Goal: Information Seeking & Learning: Find specific fact

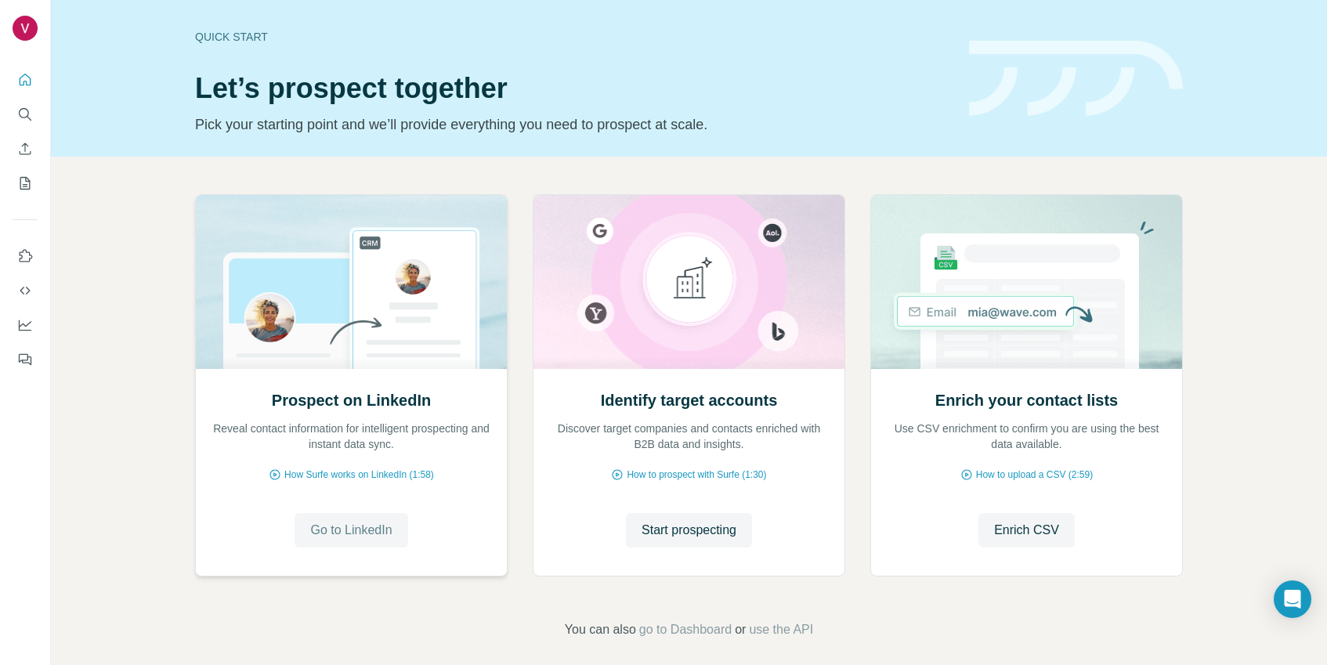
click at [376, 533] on span "Go to LinkedIn" at bounding box center [350, 530] width 81 height 19
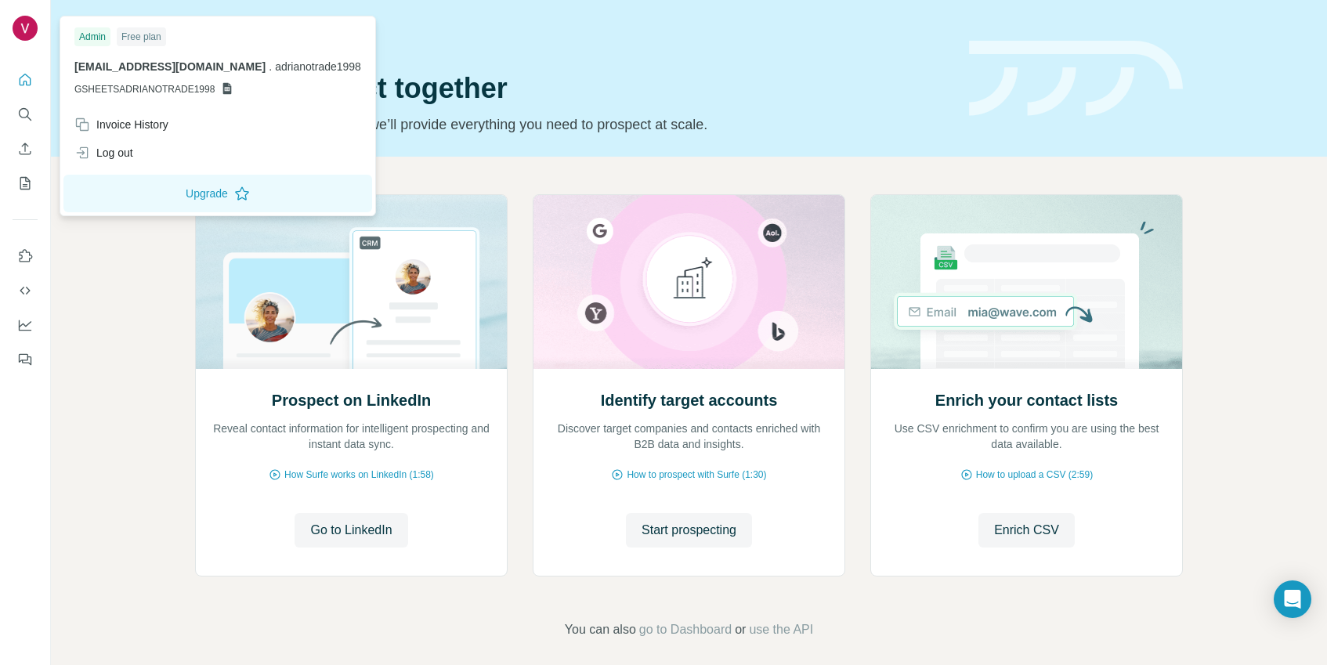
click at [28, 28] on img at bounding box center [25, 28] width 25 height 25
click at [114, 154] on div "Log out" at bounding box center [103, 153] width 59 height 16
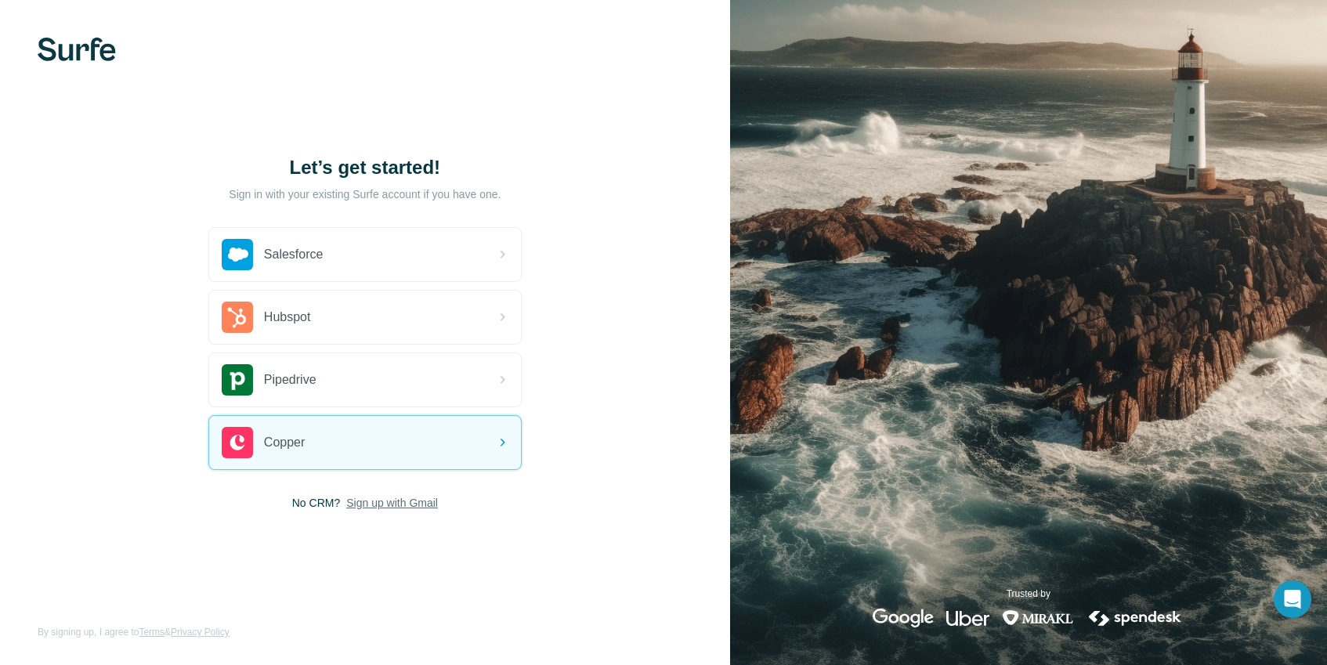
click at [367, 507] on span "Sign up with Gmail" at bounding box center [392, 503] width 92 height 16
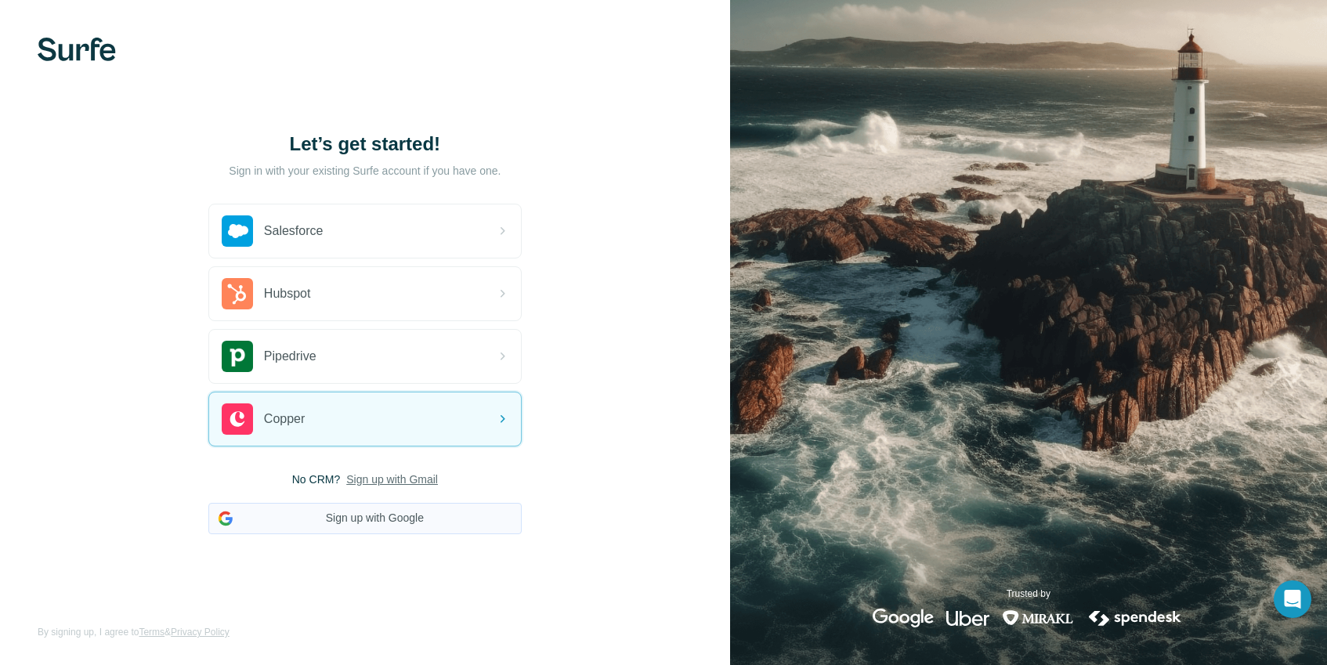
click at [357, 516] on button "Sign up with Google" at bounding box center [364, 518] width 313 height 31
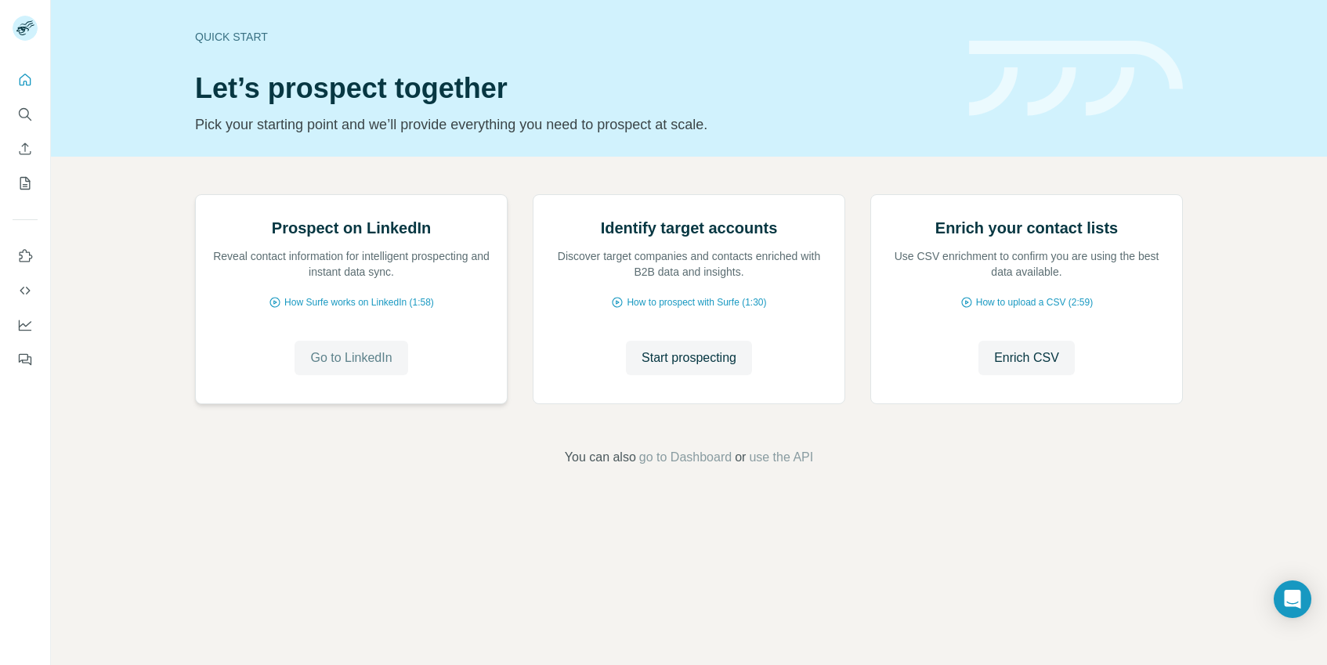
click at [385, 367] on span "Go to LinkedIn" at bounding box center [350, 358] width 81 height 19
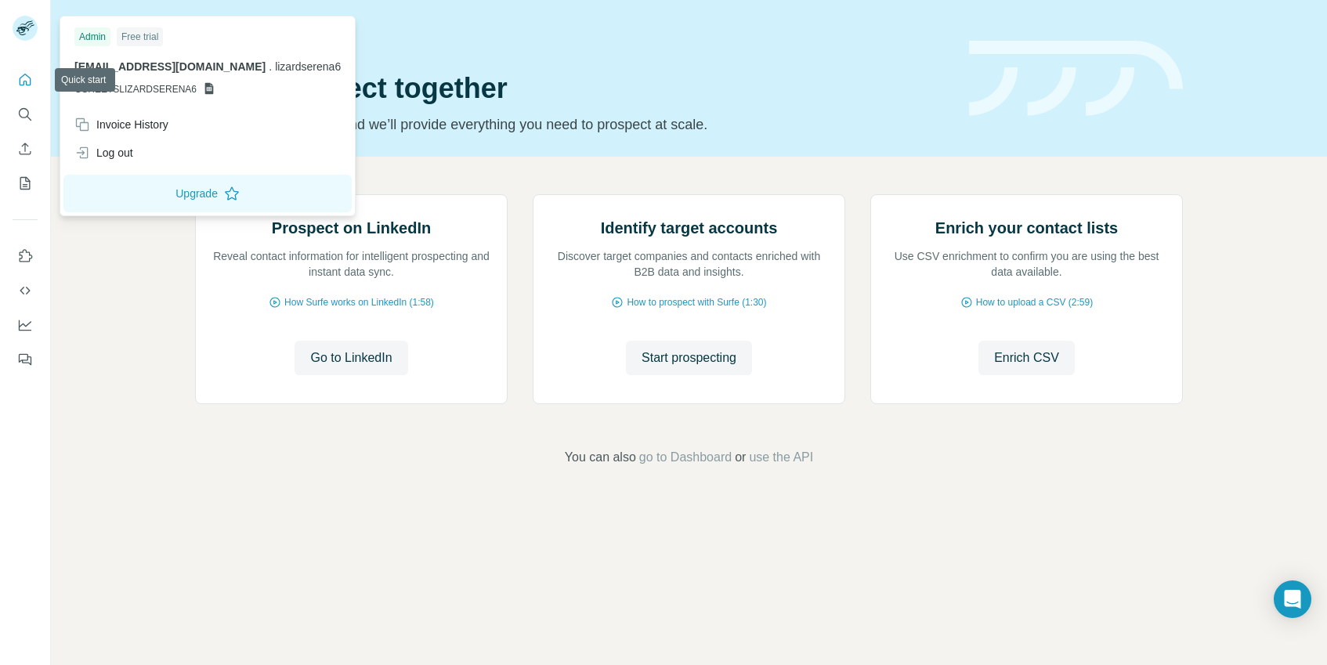
click at [26, 76] on icon "Quick start" at bounding box center [25, 80] width 16 height 16
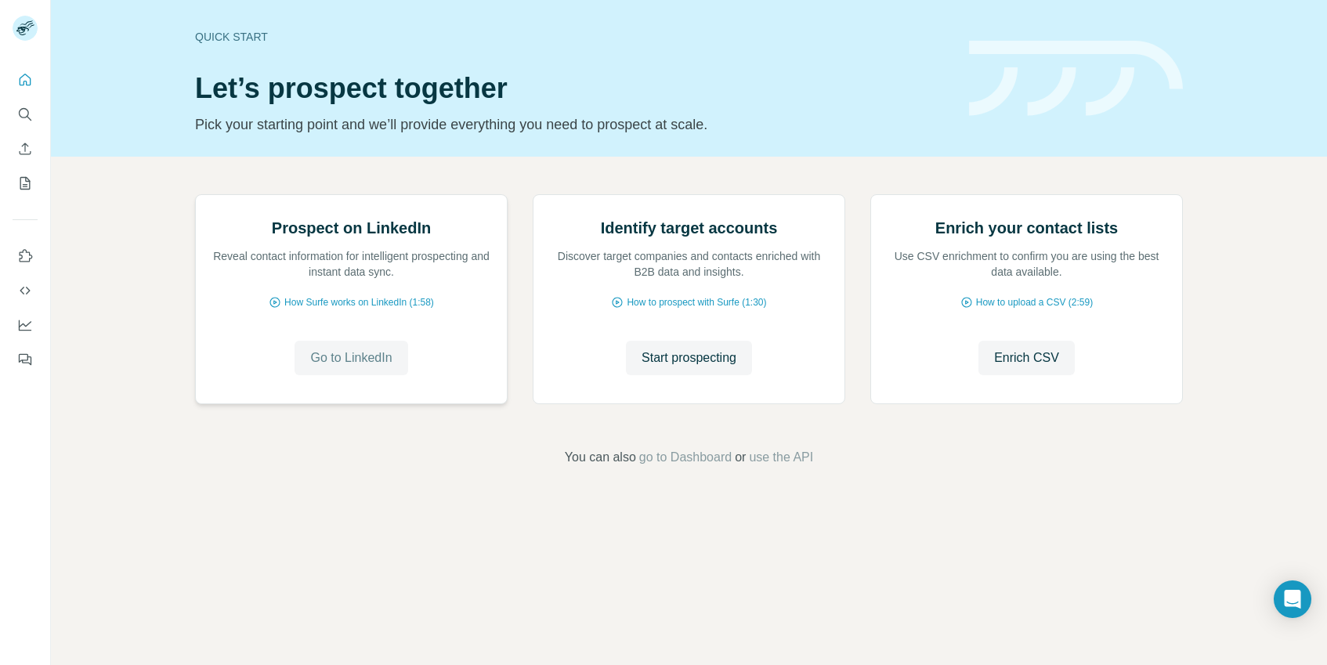
click at [324, 367] on span "Go to LinkedIn" at bounding box center [350, 358] width 81 height 19
click at [20, 258] on icon "Use Surfe on LinkedIn" at bounding box center [26, 255] width 13 height 13
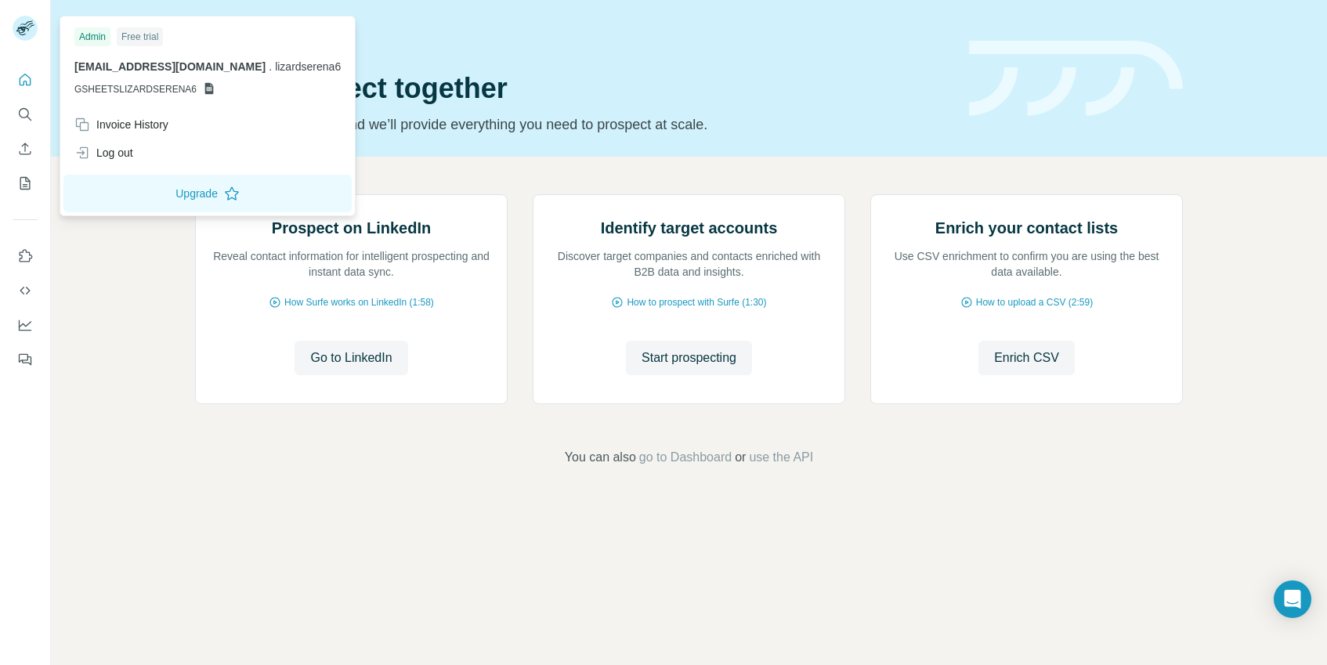
click at [27, 33] on rect at bounding box center [25, 28] width 25 height 25
click at [25, 83] on icon "Quick start" at bounding box center [25, 80] width 16 height 16
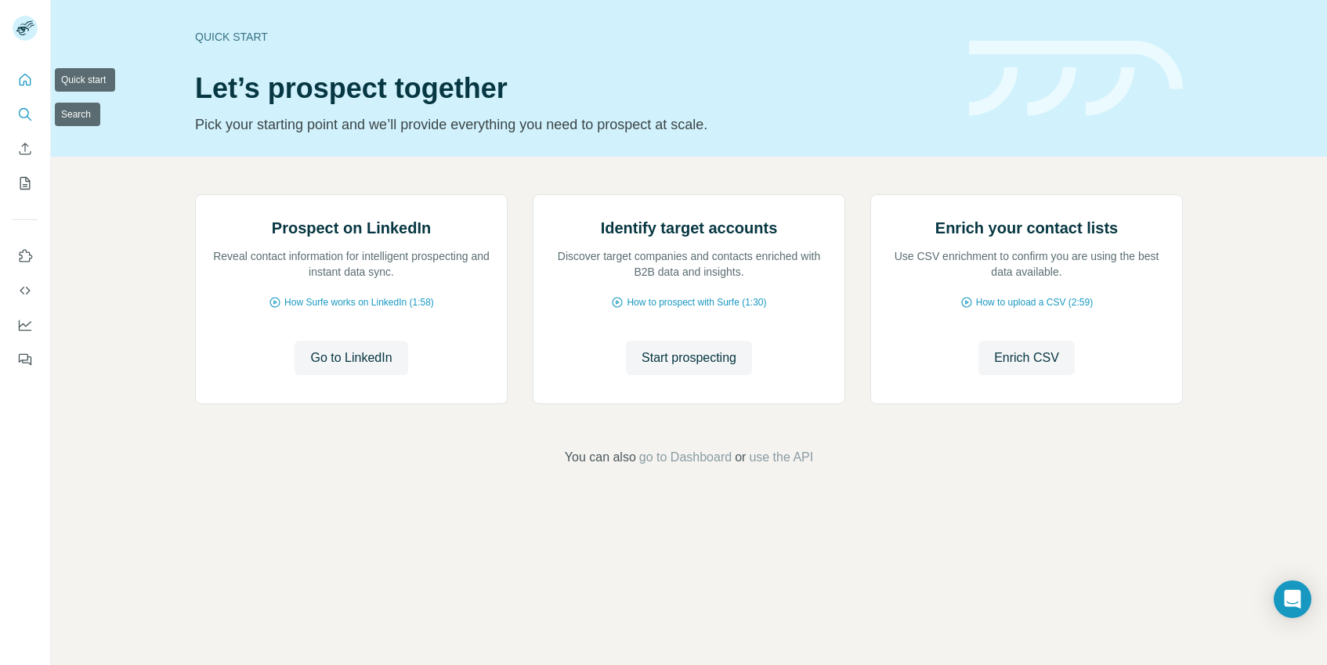
click at [14, 108] on button "Search" at bounding box center [25, 114] width 25 height 28
click at [26, 153] on icon "Enrich CSV" at bounding box center [25, 149] width 16 height 16
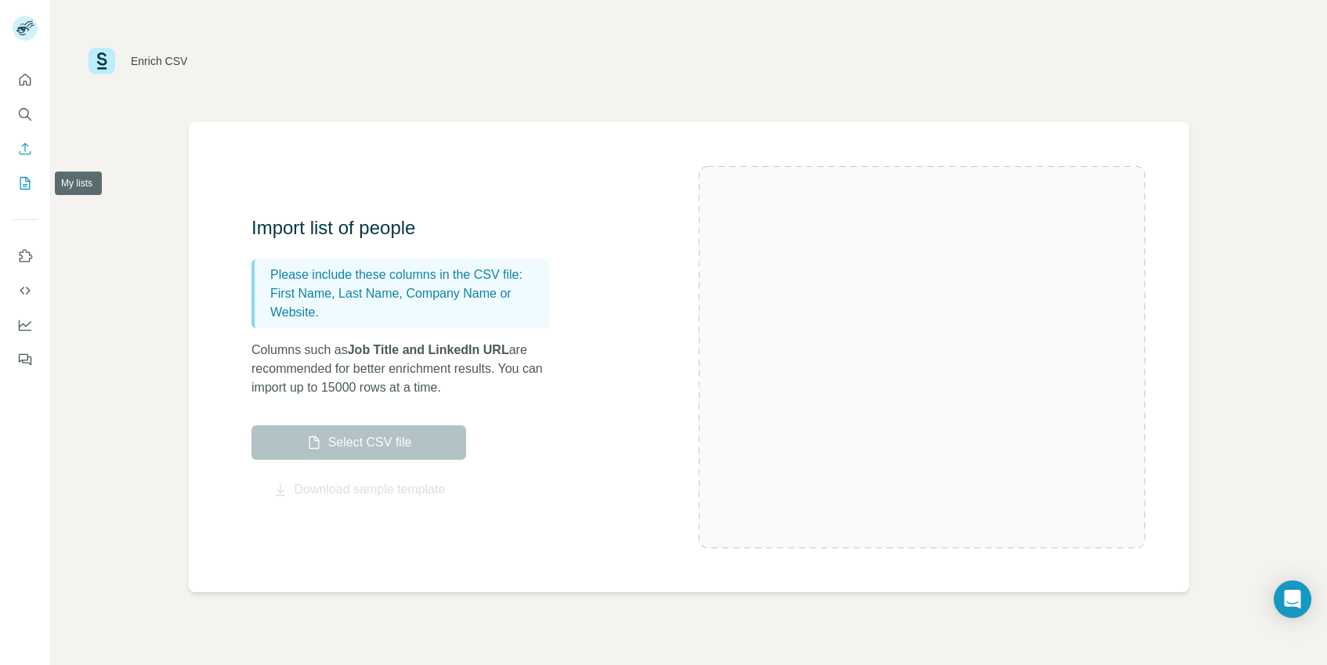
click at [23, 176] on icon "My lists" at bounding box center [25, 183] width 16 height 16
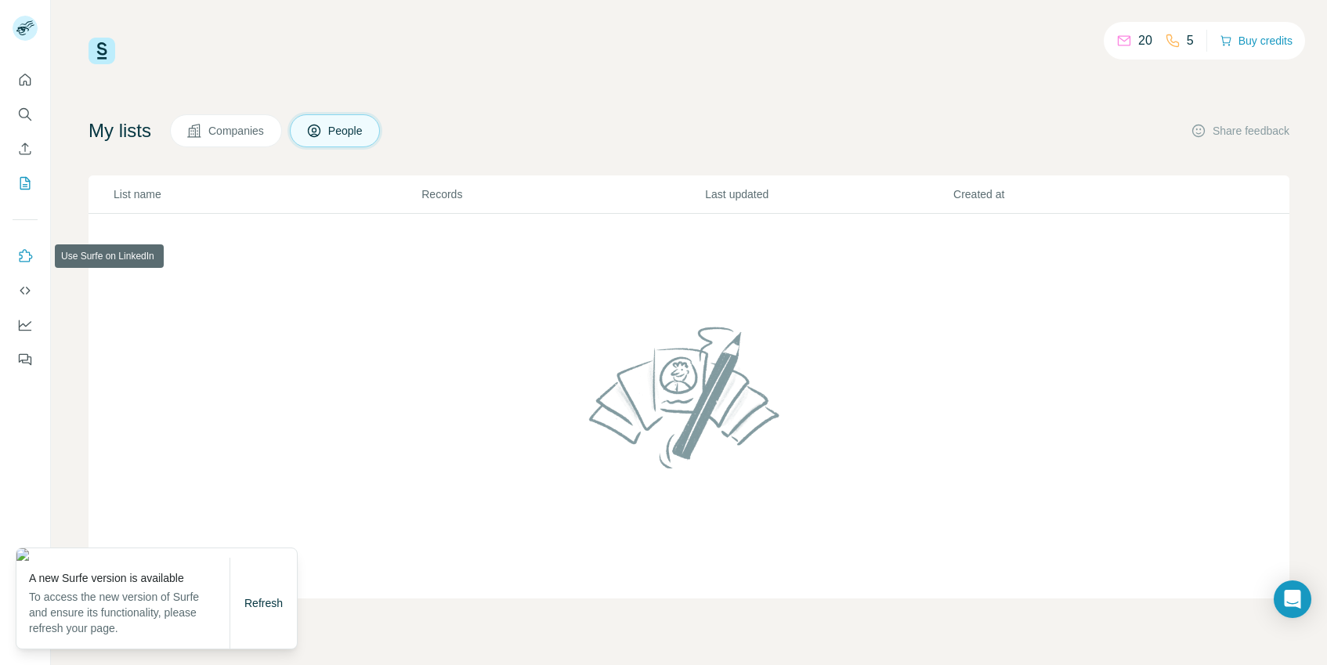
click at [22, 267] on button "Use Surfe on LinkedIn" at bounding box center [25, 256] width 25 height 28
click at [244, 598] on span "Refresh" at bounding box center [263, 603] width 38 height 13
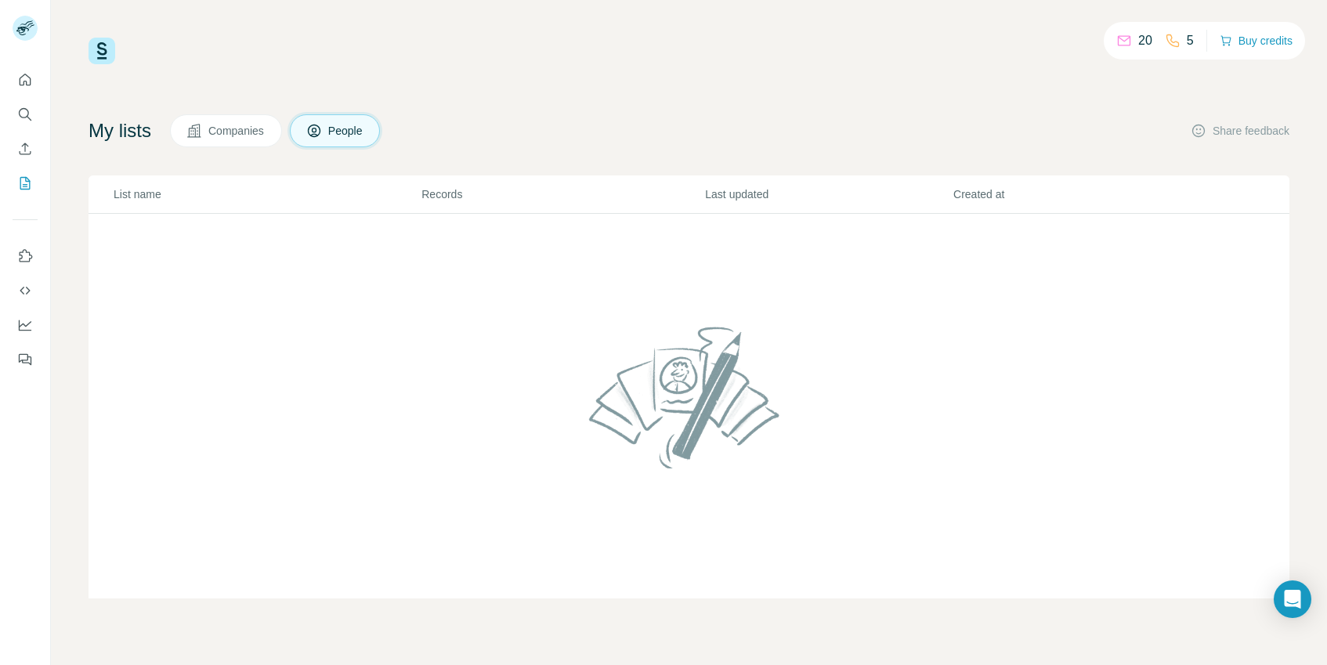
click at [667, 75] on div "20 5 Buy credits My lists Companies People Share feedback List name Records Las…" at bounding box center [689, 318] width 1201 height 561
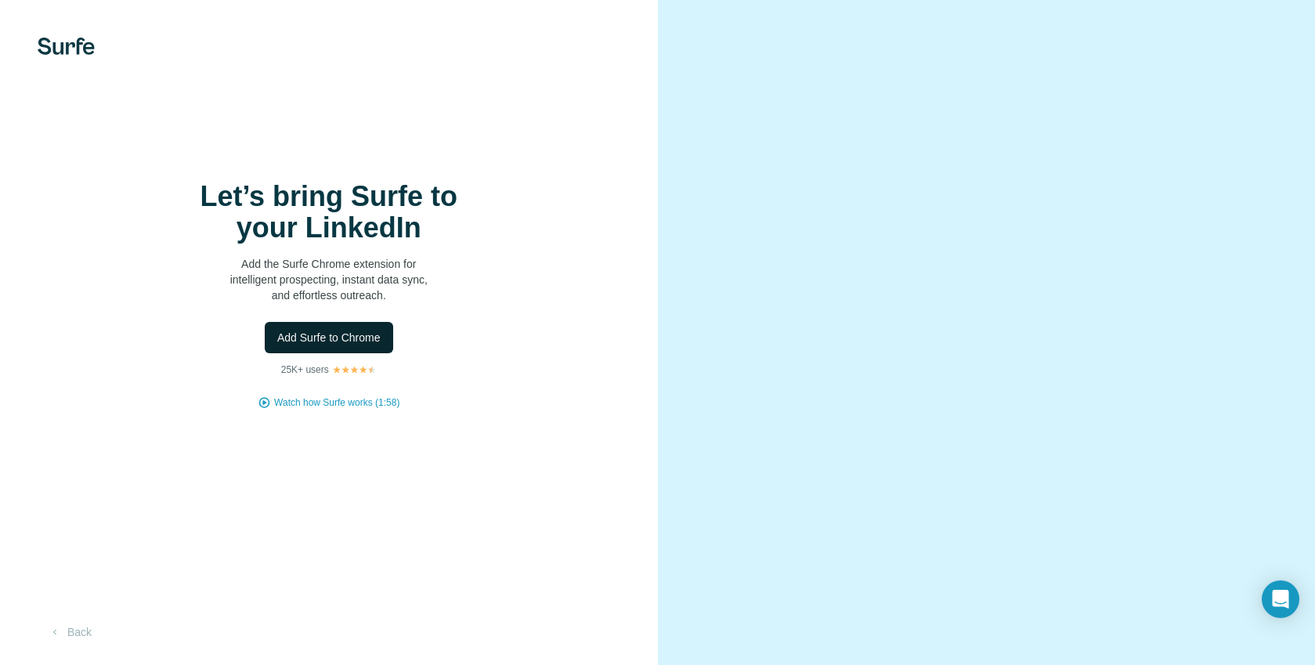
click at [364, 345] on span "Add Surfe to Chrome" at bounding box center [328, 338] width 103 height 16
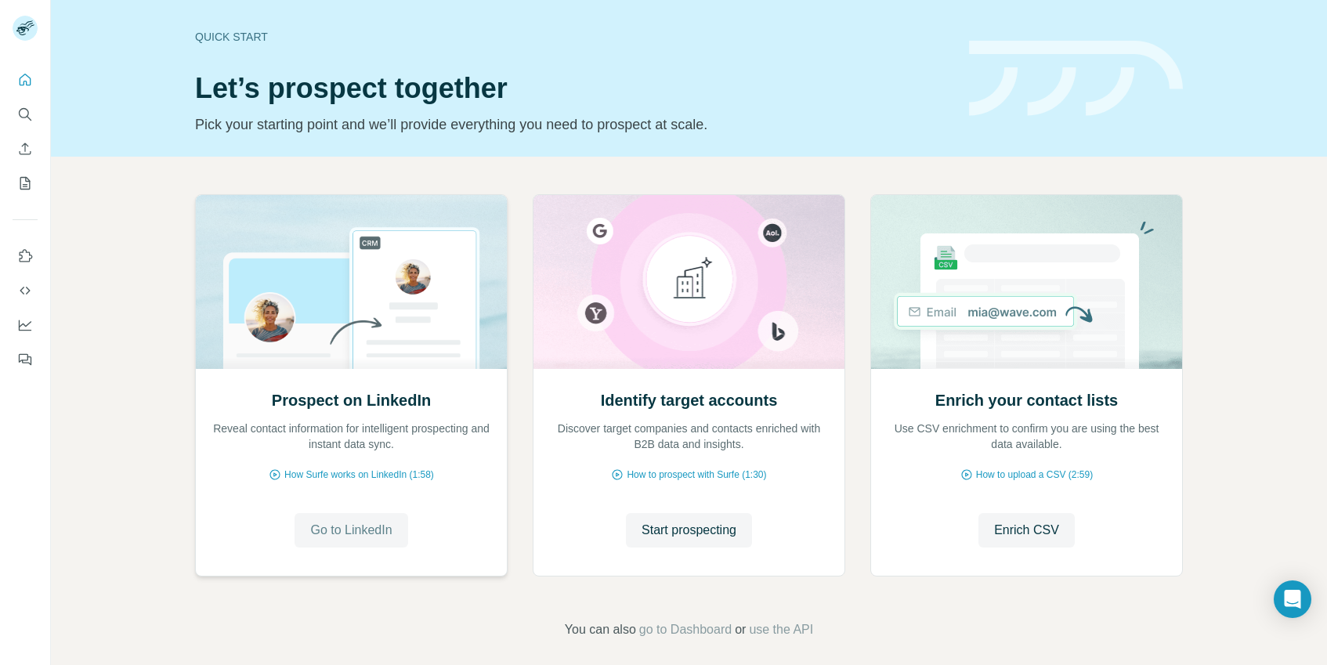
click at [355, 536] on span "Go to LinkedIn" at bounding box center [350, 530] width 81 height 19
click at [346, 538] on span "Go to LinkedIn" at bounding box center [350, 530] width 81 height 19
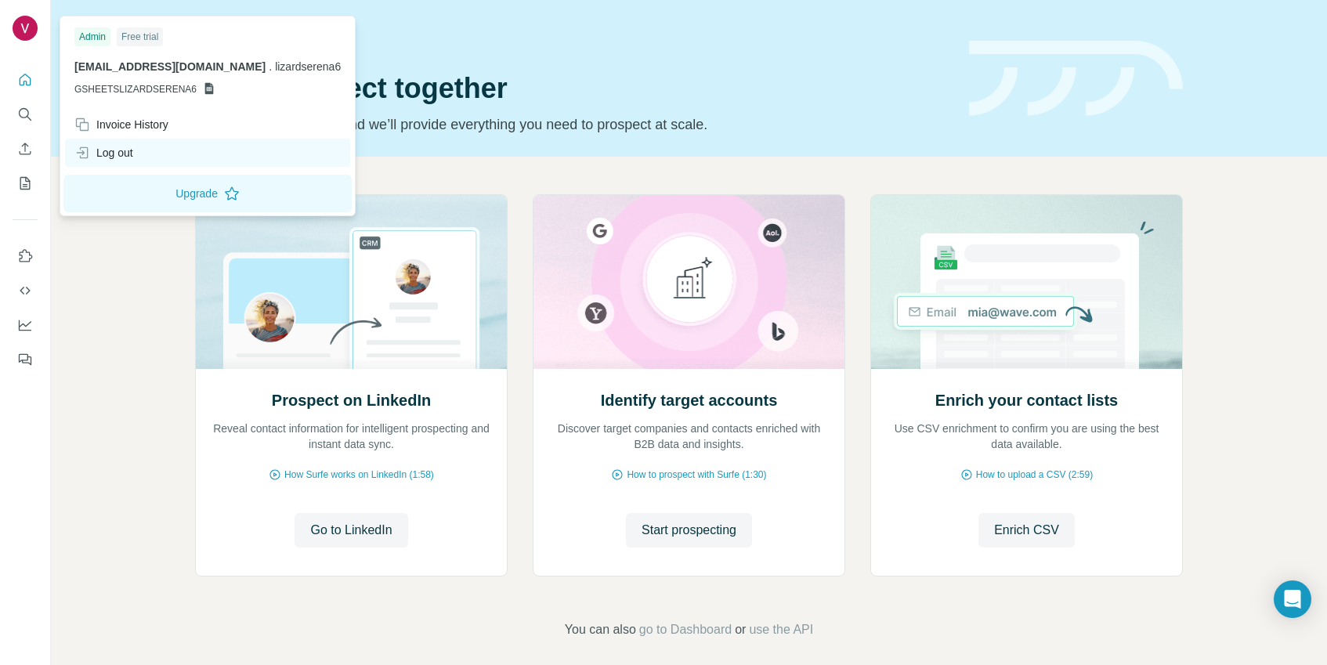
click at [142, 161] on div "Log out" at bounding box center [207, 153] width 285 height 28
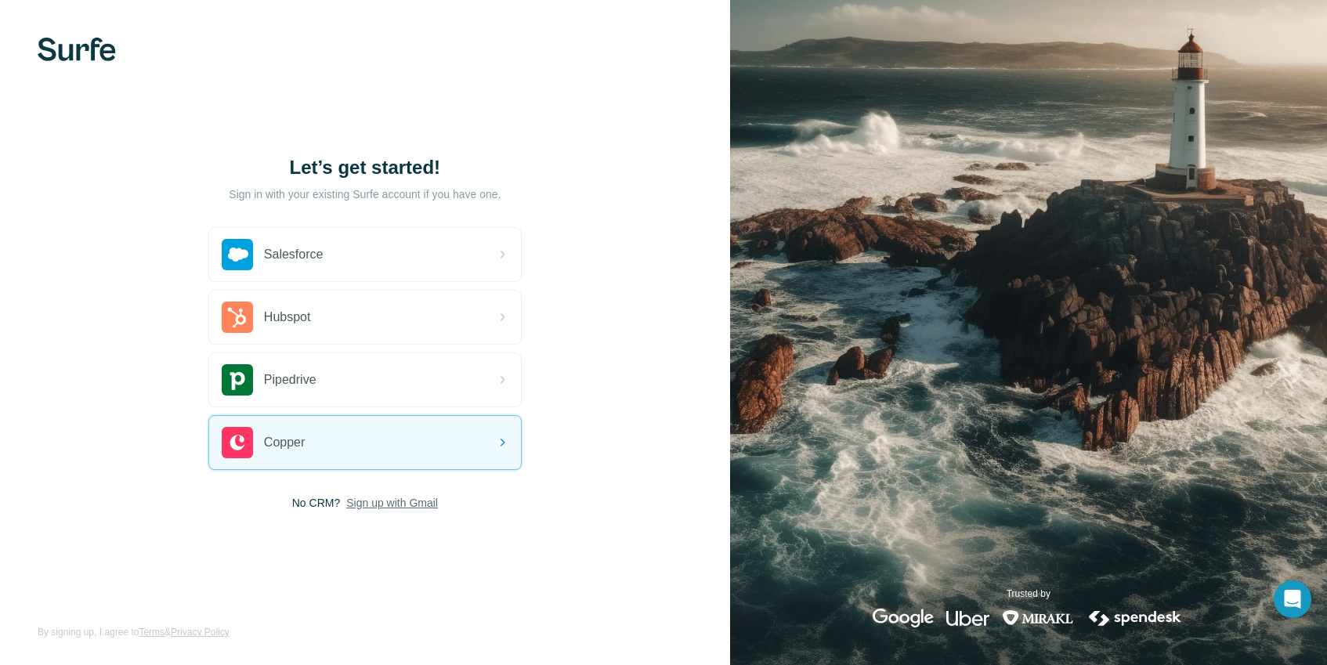
click at [365, 501] on span "Sign up with Gmail" at bounding box center [392, 503] width 92 height 16
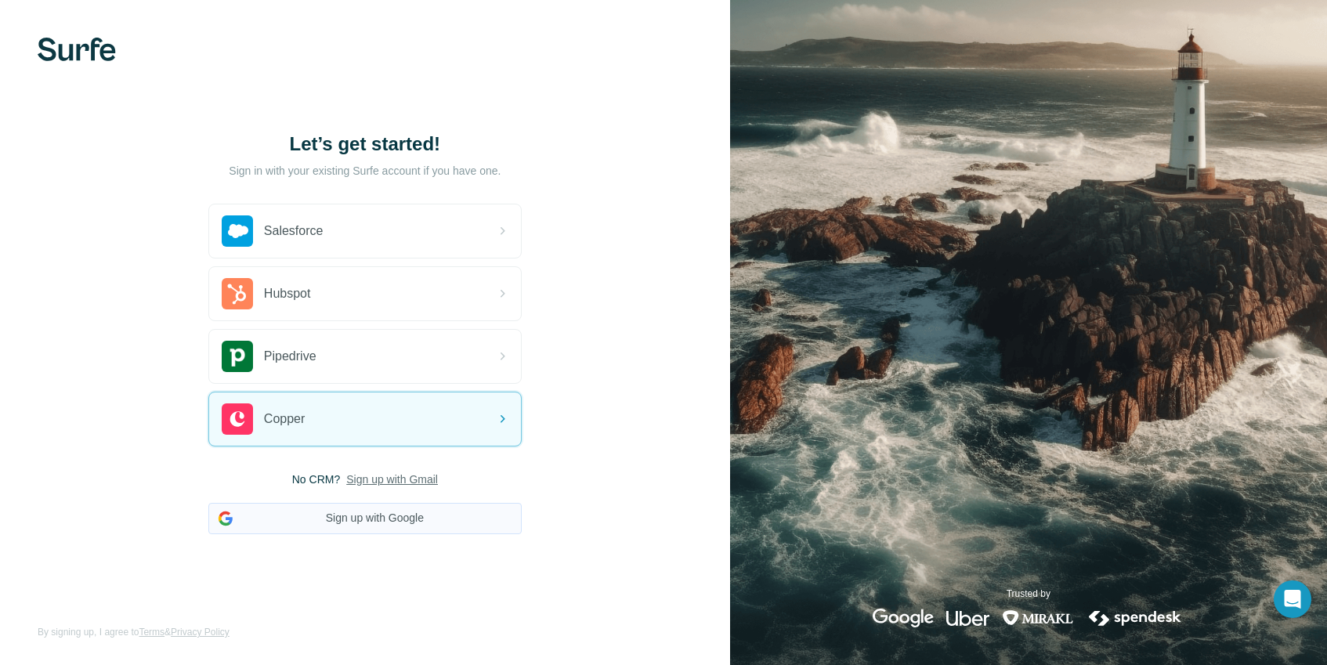
click at [363, 515] on button "Sign up with Google" at bounding box center [364, 518] width 313 height 31
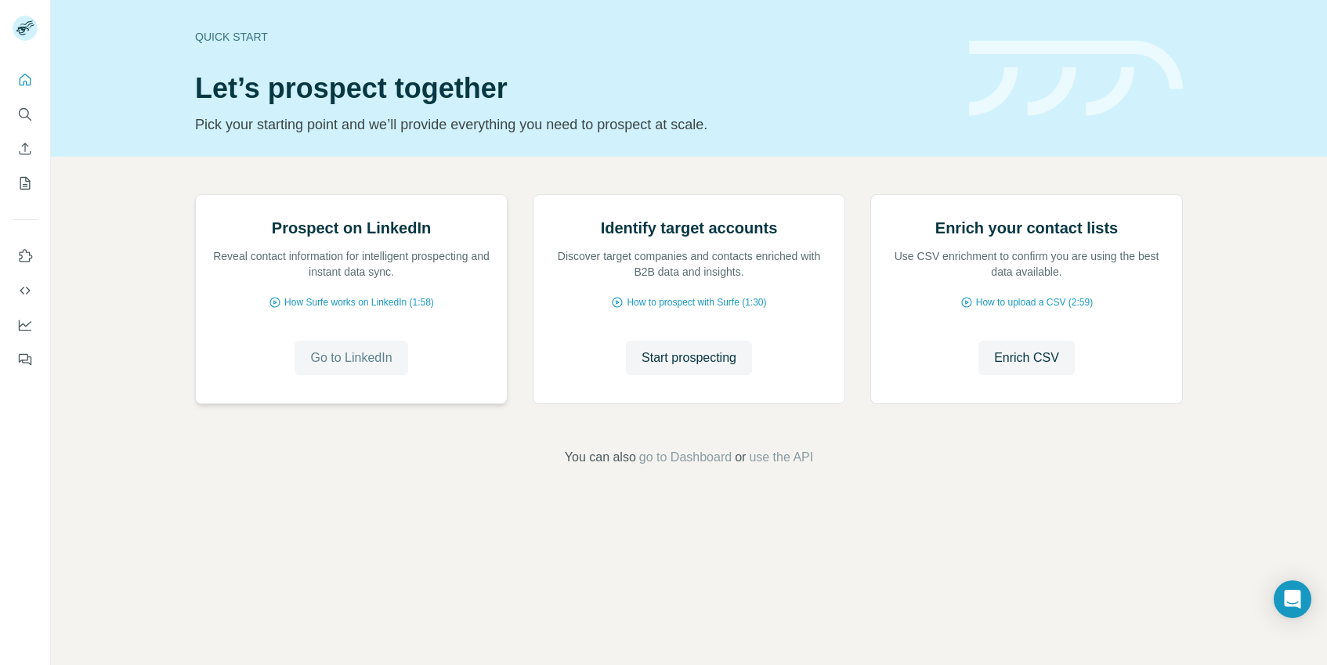
click at [366, 375] on button "Go to LinkedIn" at bounding box center [351, 358] width 113 height 34
click at [1011, 375] on button "Enrich CSV" at bounding box center [1026, 358] width 96 height 34
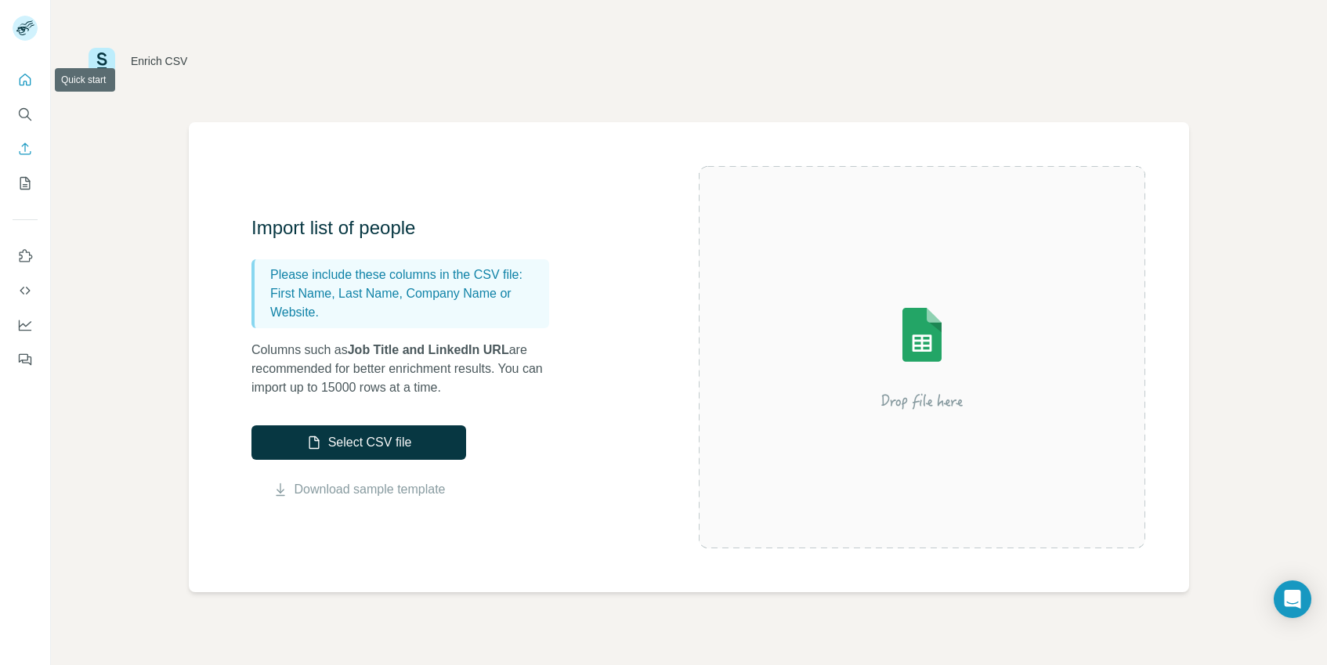
click at [24, 73] on icon "Quick start" at bounding box center [25, 80] width 16 height 16
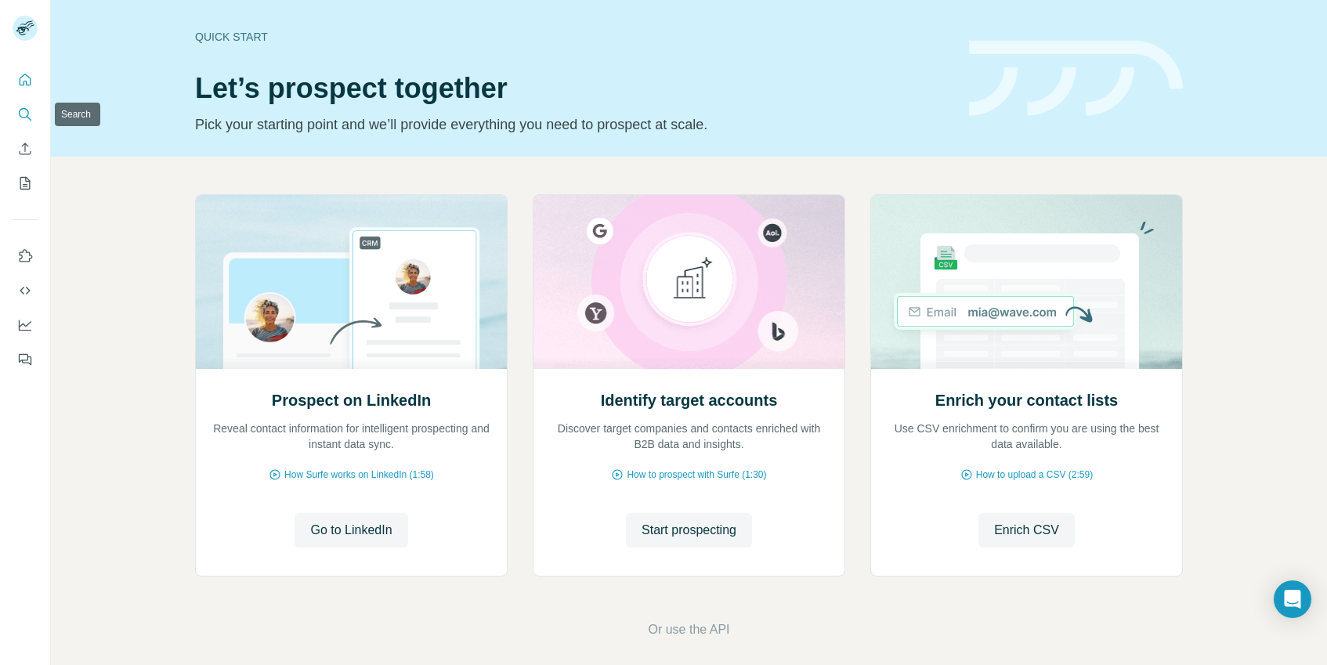
click at [21, 114] on icon "Search" at bounding box center [25, 115] width 16 height 16
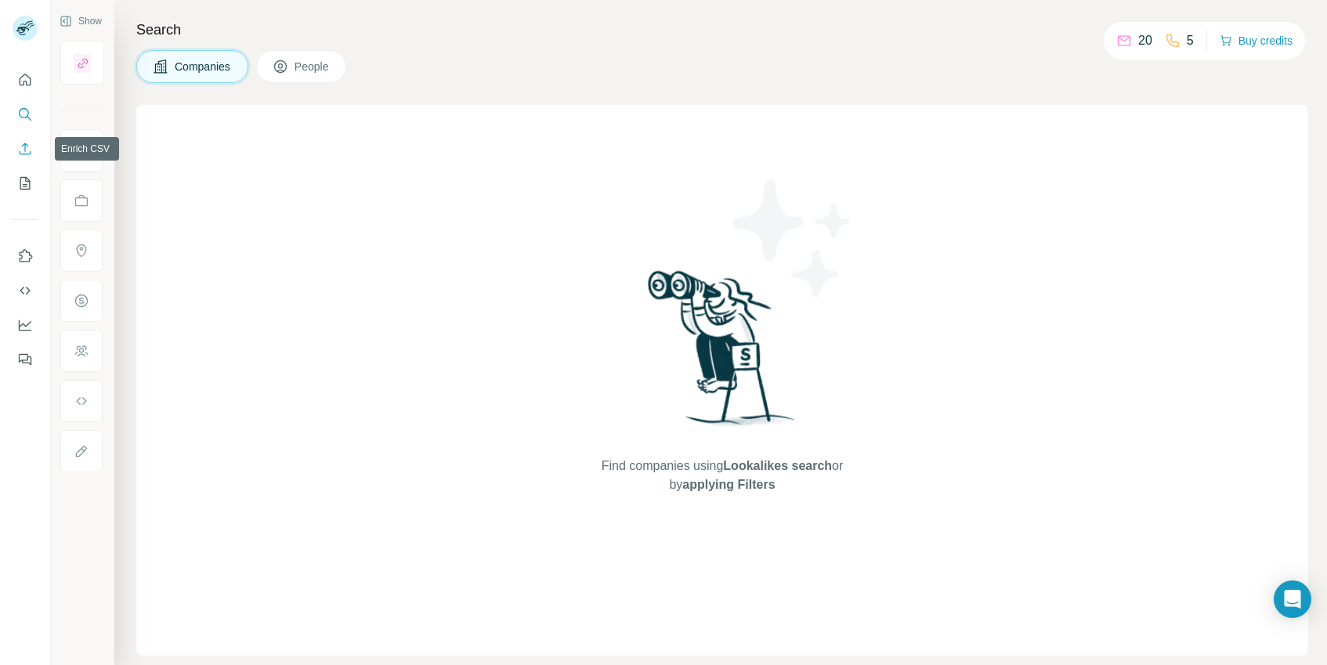
click at [29, 152] on icon "Enrich CSV" at bounding box center [25, 149] width 16 height 16
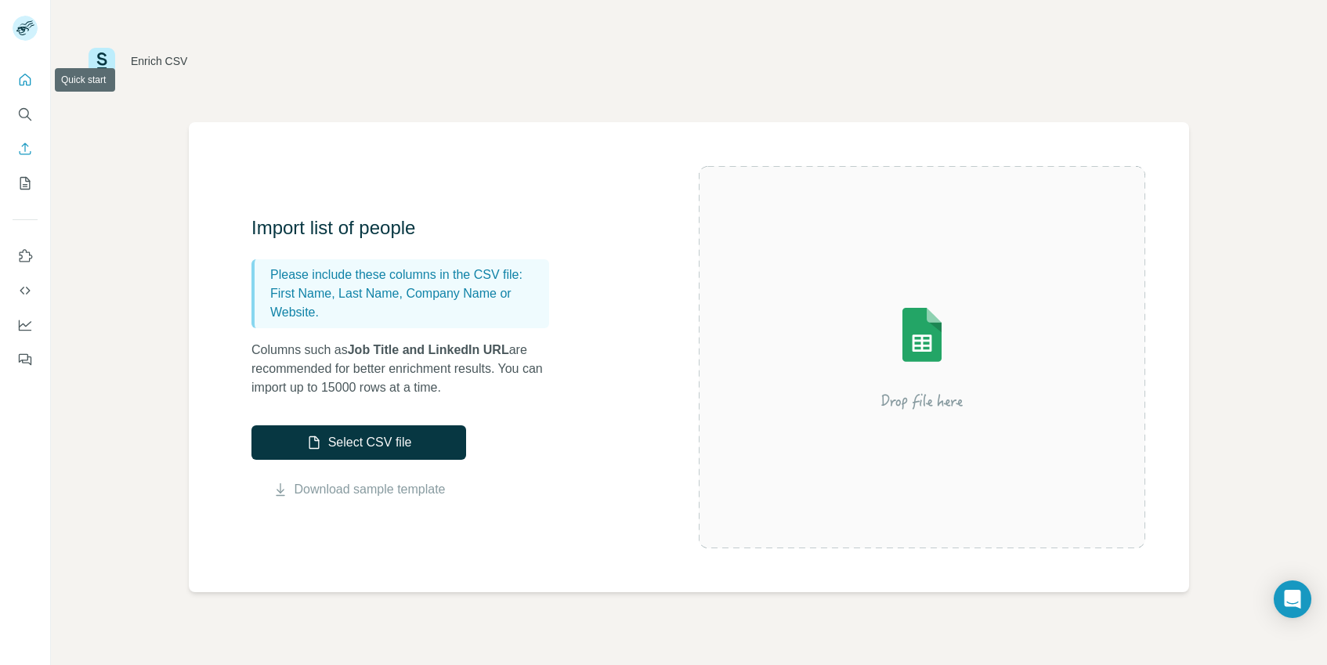
click at [20, 101] on button "Search" at bounding box center [25, 114] width 25 height 28
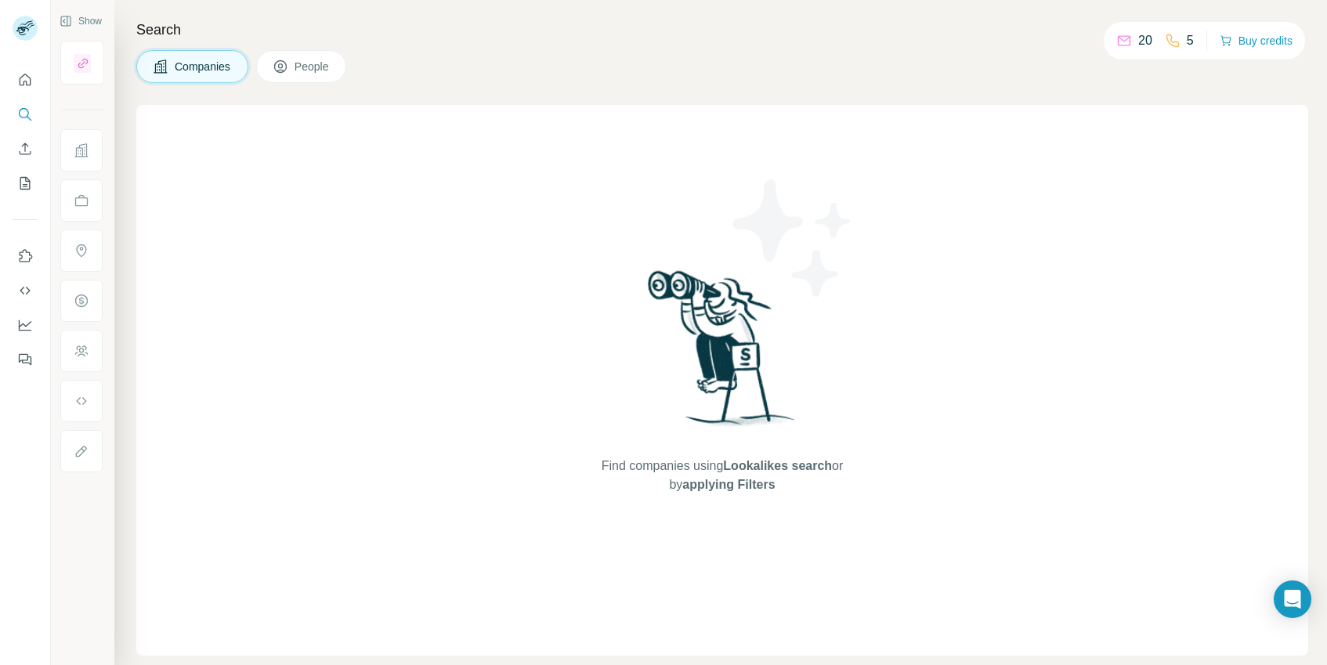
click at [171, 70] on button "Companies" at bounding box center [192, 66] width 112 height 33
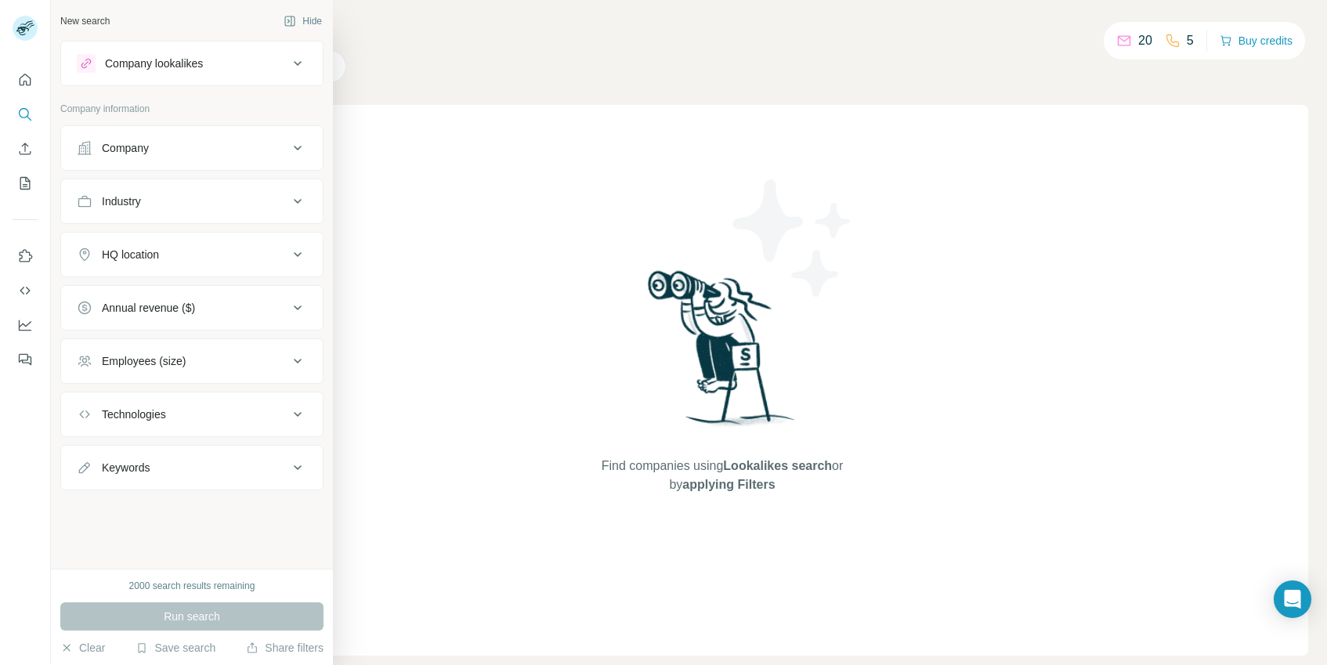
click at [120, 142] on div "Company" at bounding box center [125, 148] width 47 height 16
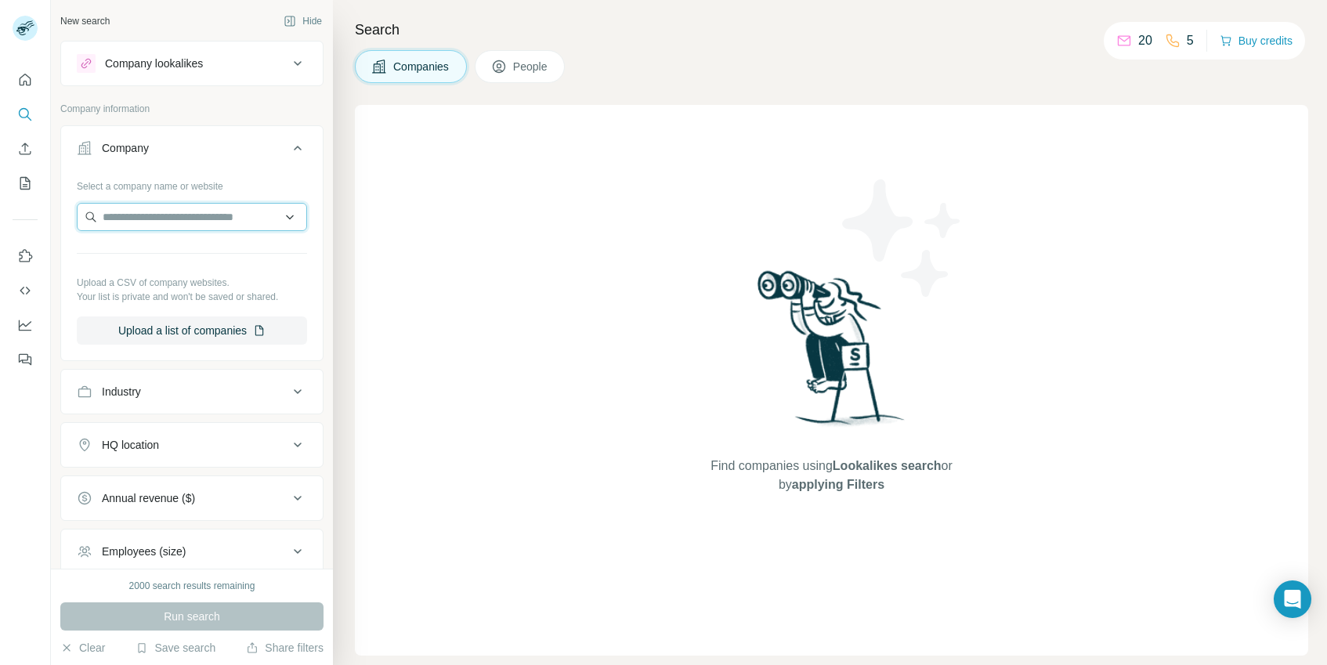
click at [138, 210] on input "text" at bounding box center [192, 217] width 230 height 28
paste input "**********"
type input "**********"
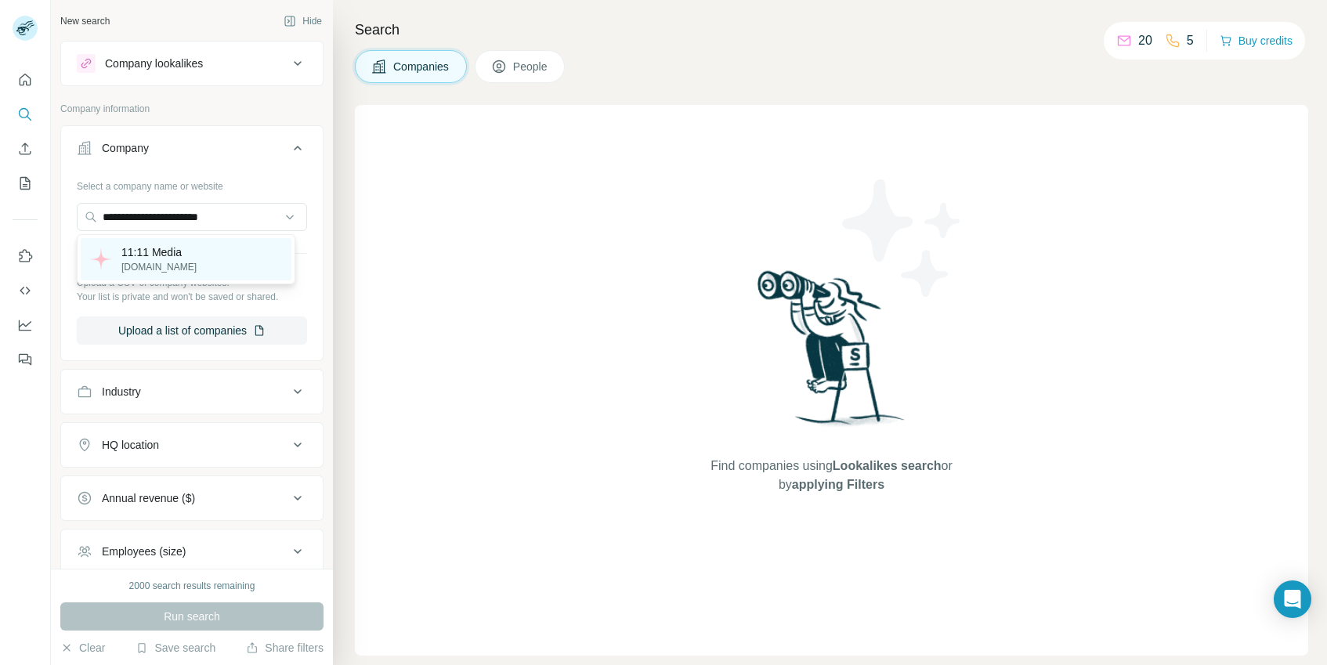
click at [221, 241] on div "11:11 Media parishilton.com" at bounding box center [186, 259] width 211 height 42
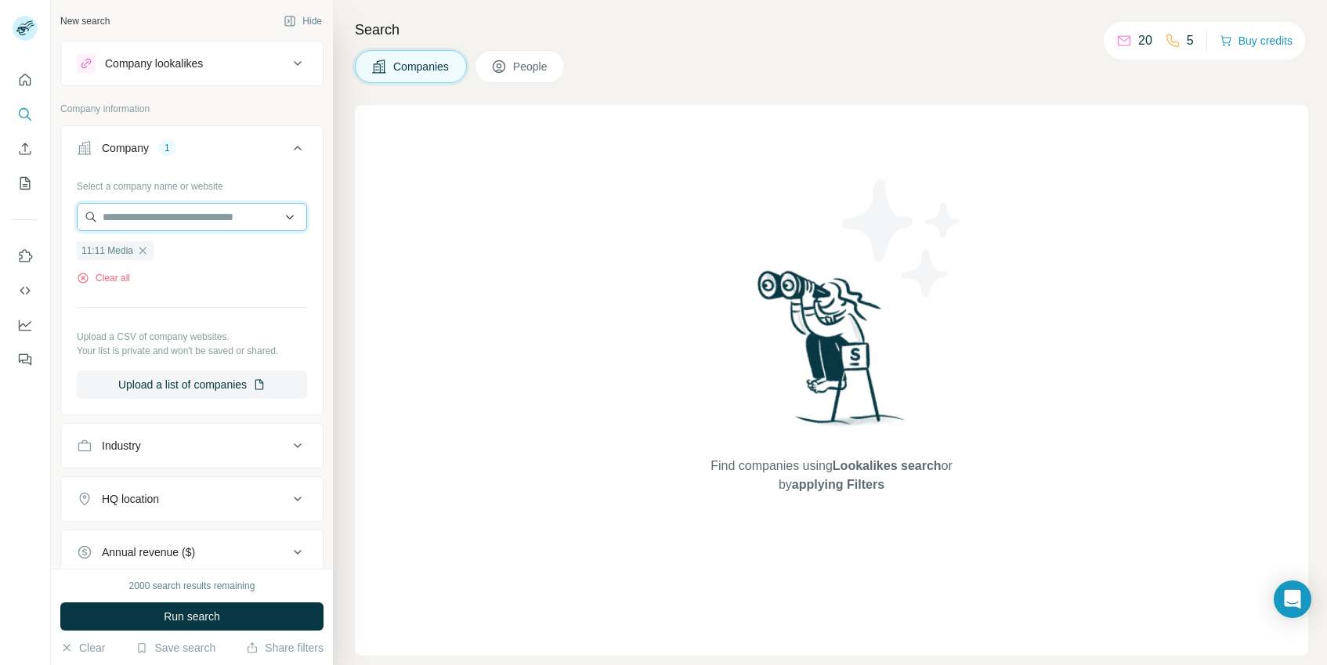
click at [154, 226] on input "text" at bounding box center [192, 217] width 230 height 28
drag, startPoint x: 227, startPoint y: 311, endPoint x: 160, endPoint y: 286, distance: 71.9
click at [228, 313] on div "Select a company name or website 11:11 Media Clear all Upload a CSV of company …" at bounding box center [192, 286] width 230 height 226
click at [102, 251] on span "11:11 Media" at bounding box center [107, 251] width 52 height 14
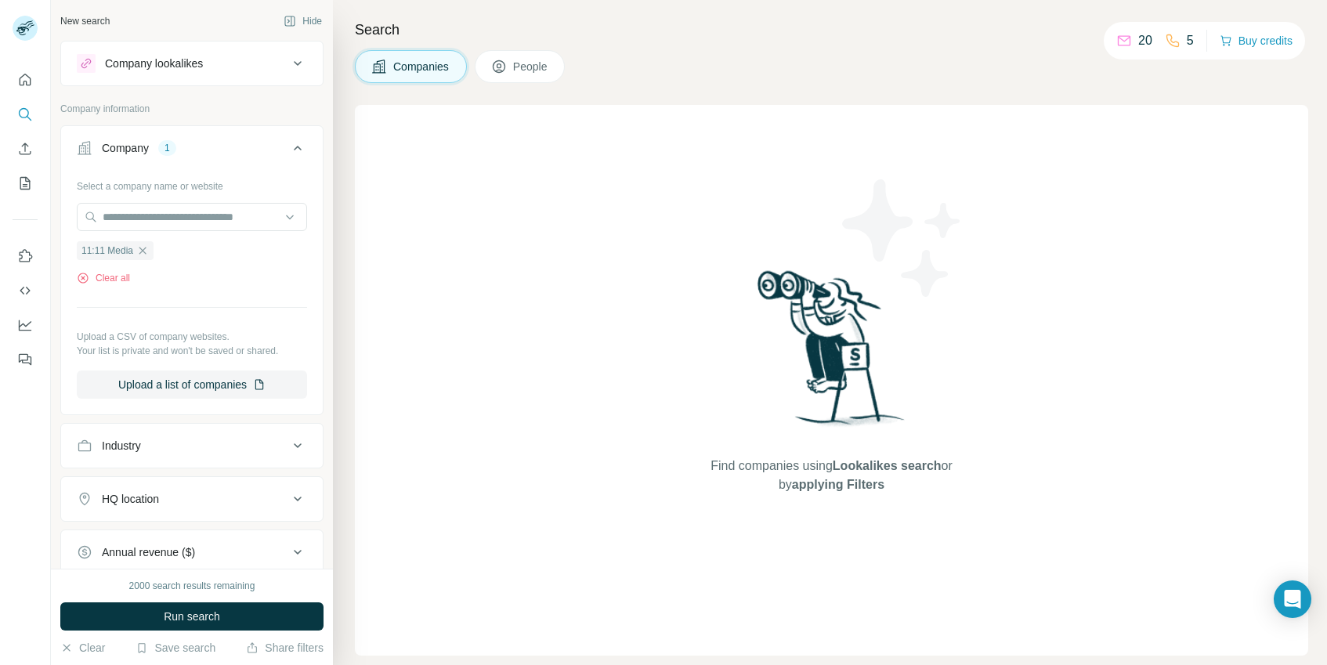
click at [205, 631] on div "2000 search results remaining Run search Clear Save search Share filters" at bounding box center [192, 617] width 282 height 96
click at [204, 623] on span "Run search" at bounding box center [192, 617] width 56 height 16
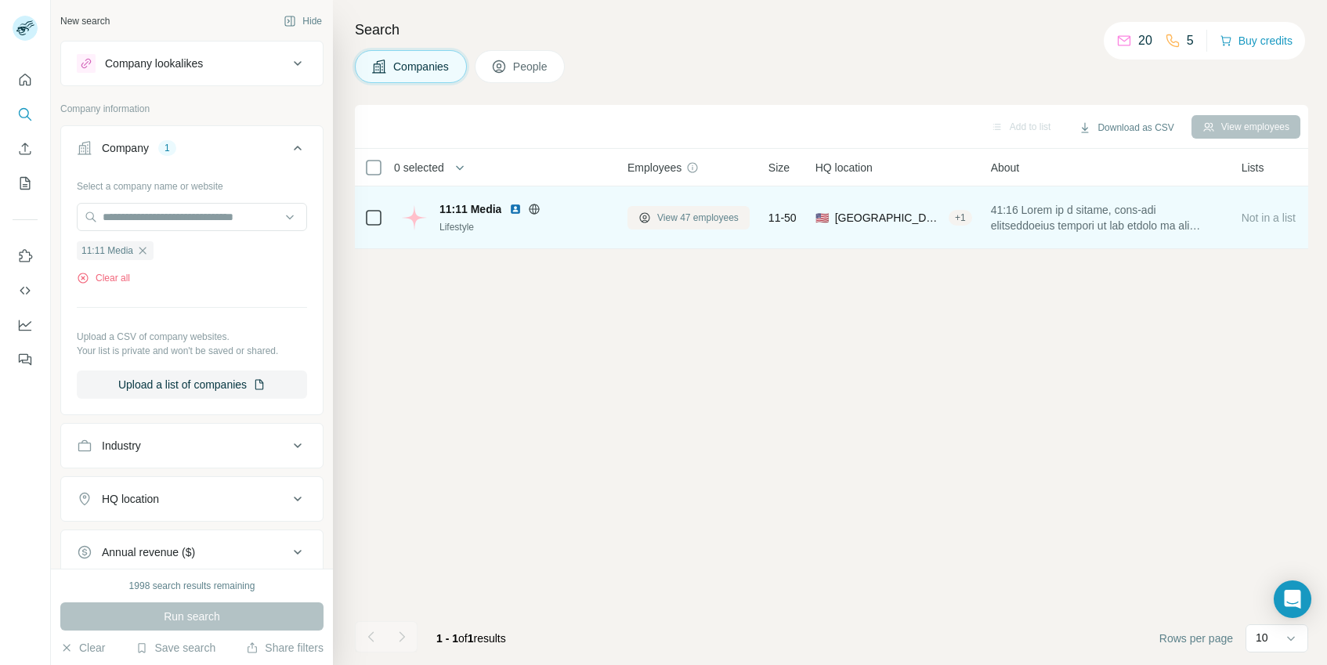
click at [653, 219] on button "View 47 employees" at bounding box center [688, 217] width 122 height 23
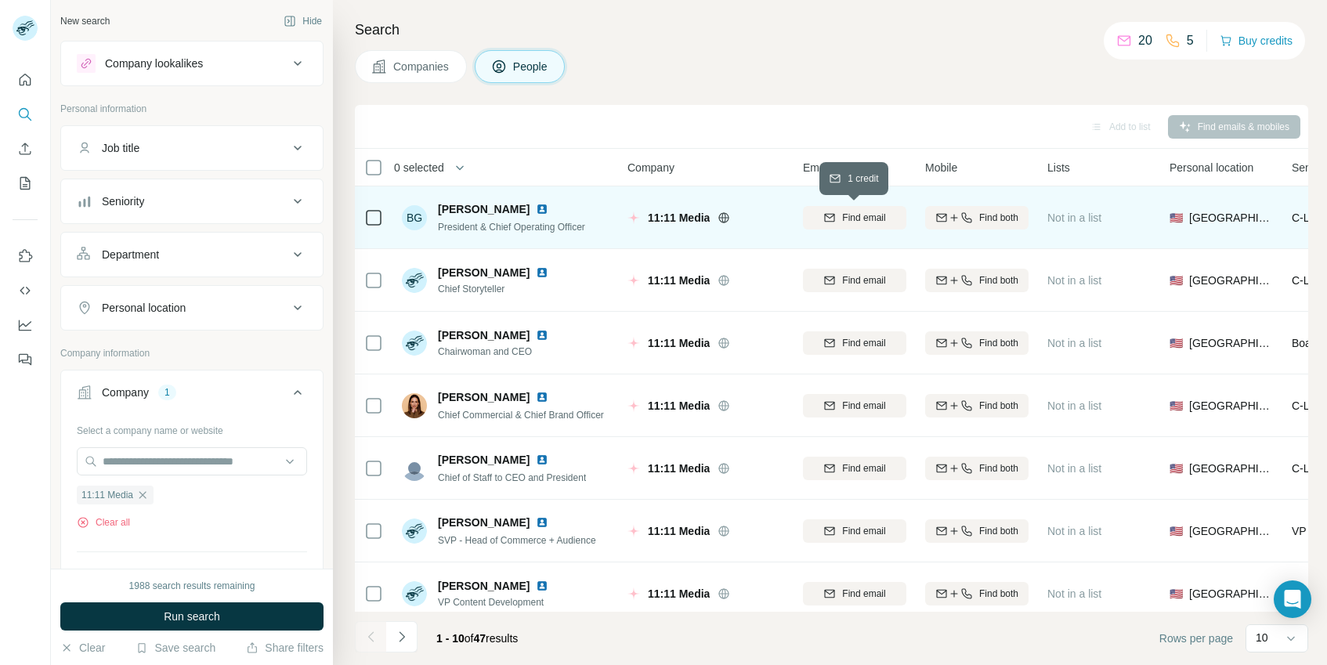
click at [877, 222] on span "Find email" at bounding box center [863, 218] width 43 height 14
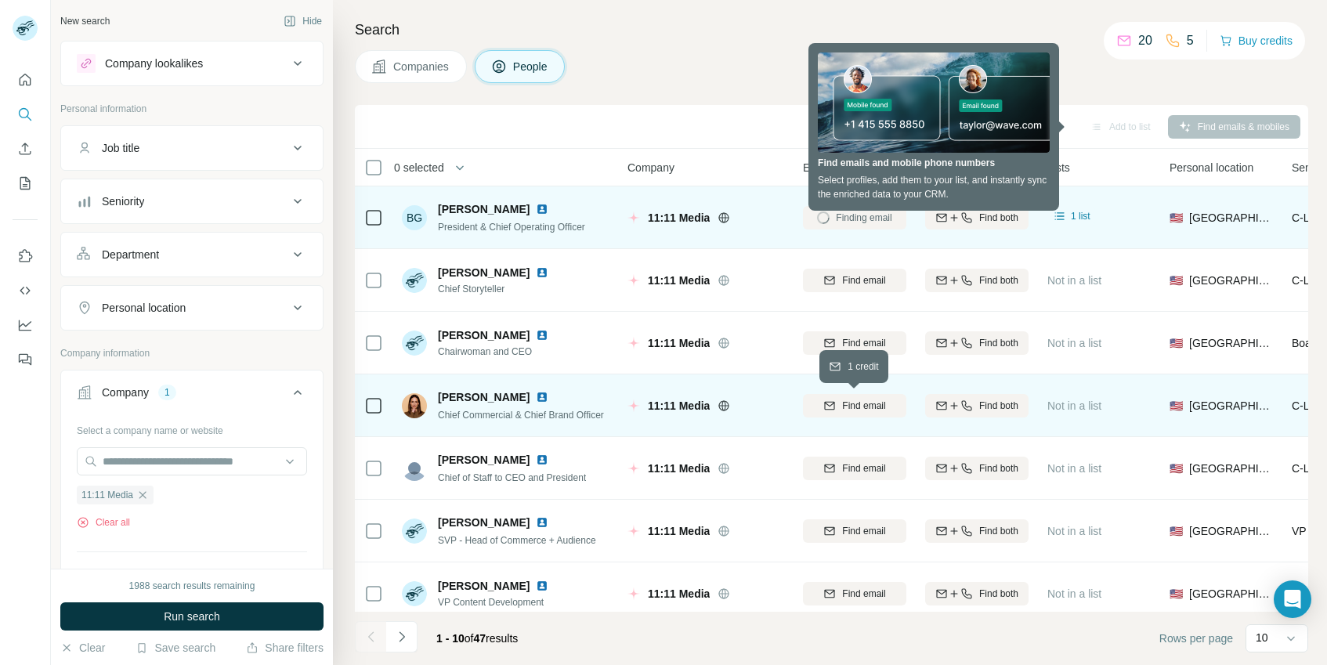
click at [869, 407] on span "Find email" at bounding box center [863, 406] width 43 height 14
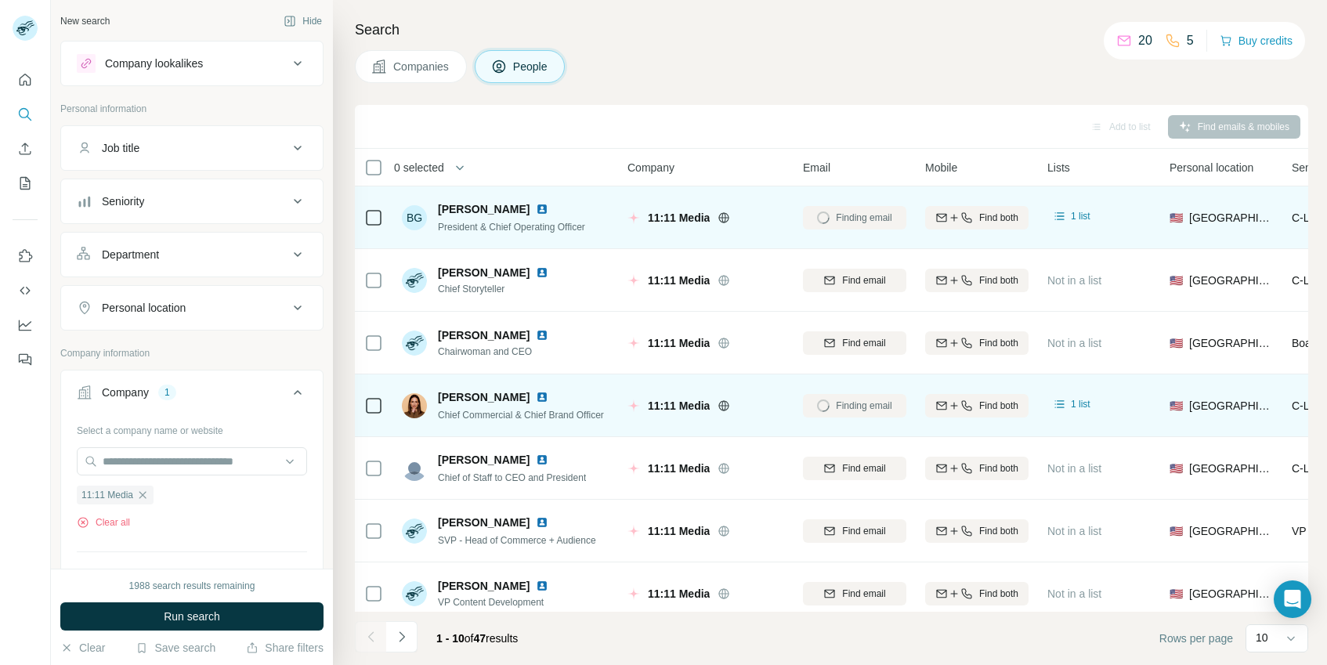
click at [765, 66] on div "Companies People" at bounding box center [831, 66] width 953 height 33
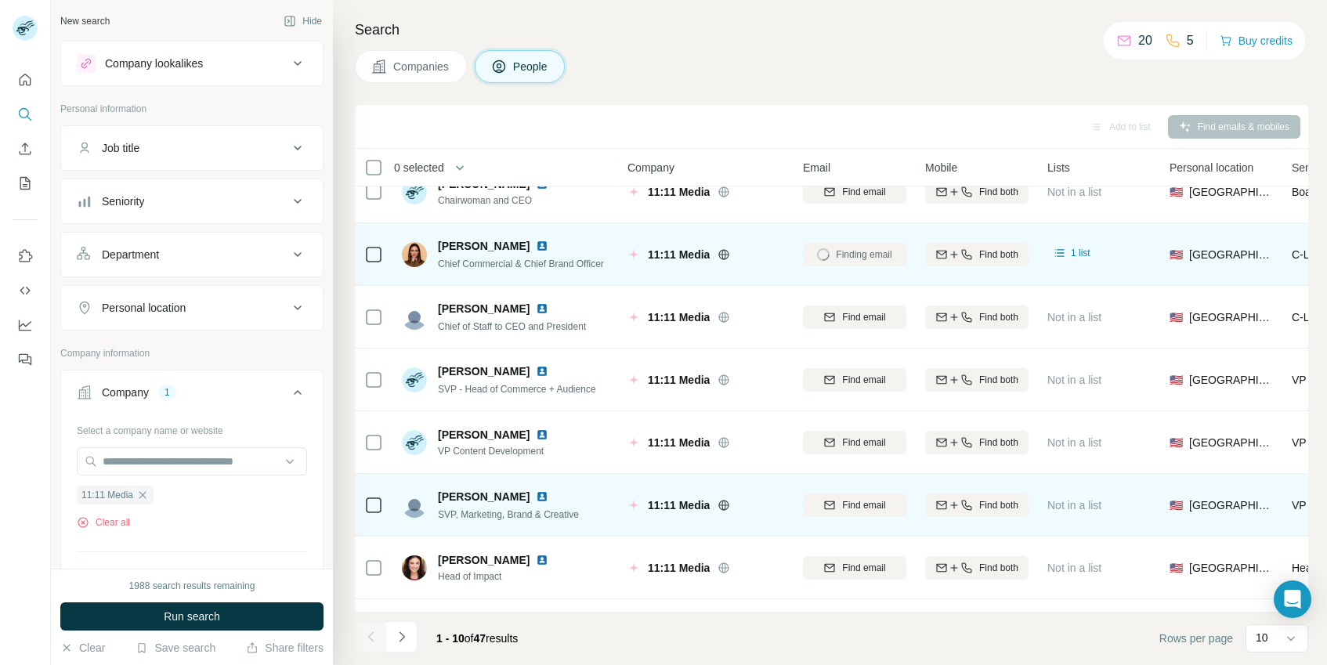
scroll to position [210, 0]
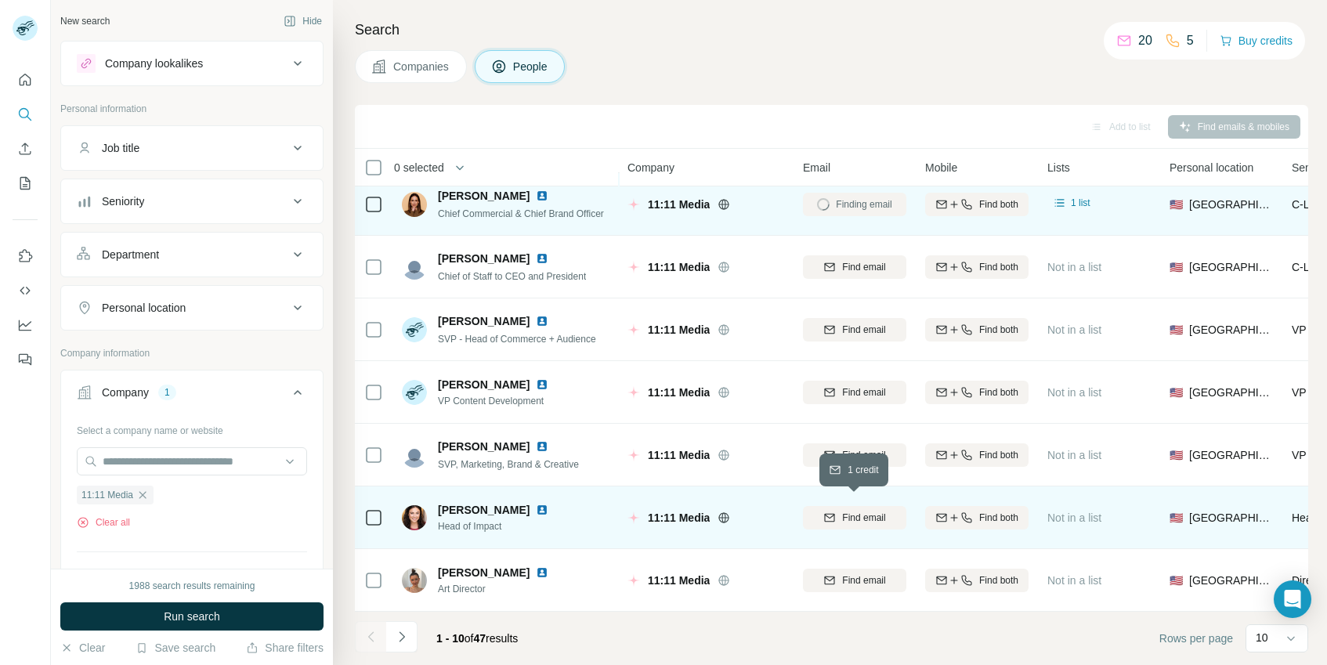
click at [872, 511] on span "Find email" at bounding box center [863, 518] width 43 height 14
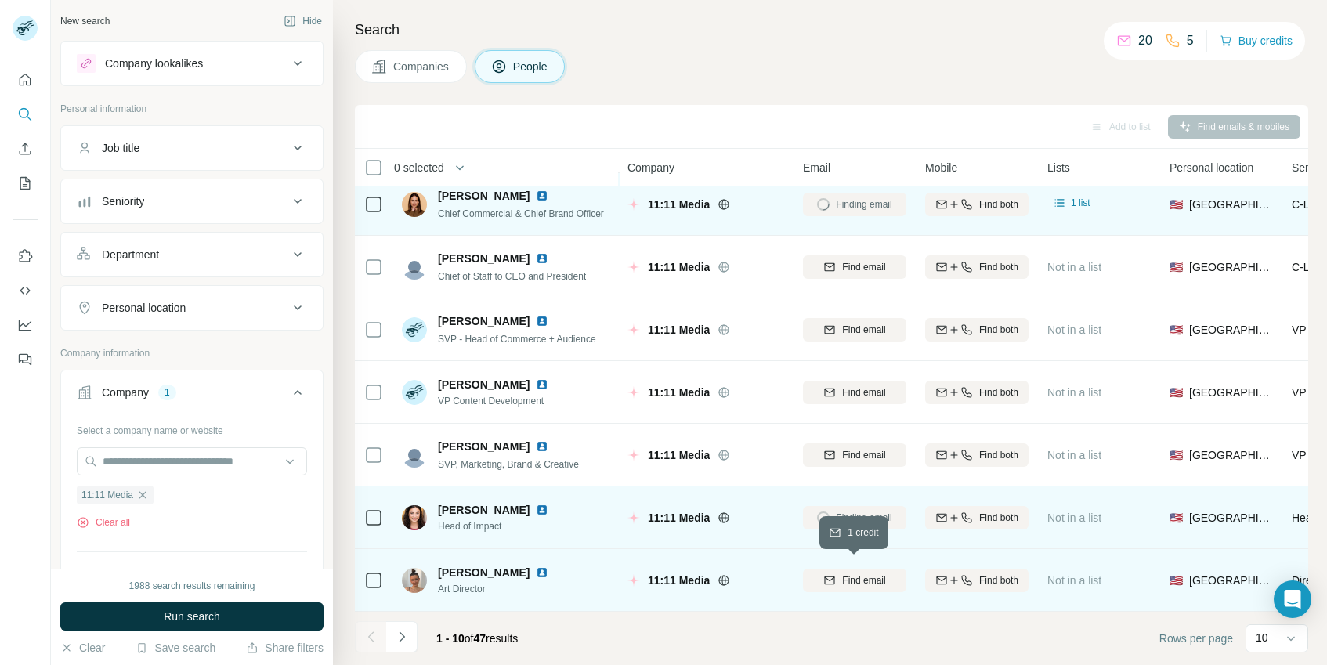
click at [866, 573] on span "Find email" at bounding box center [863, 580] width 43 height 14
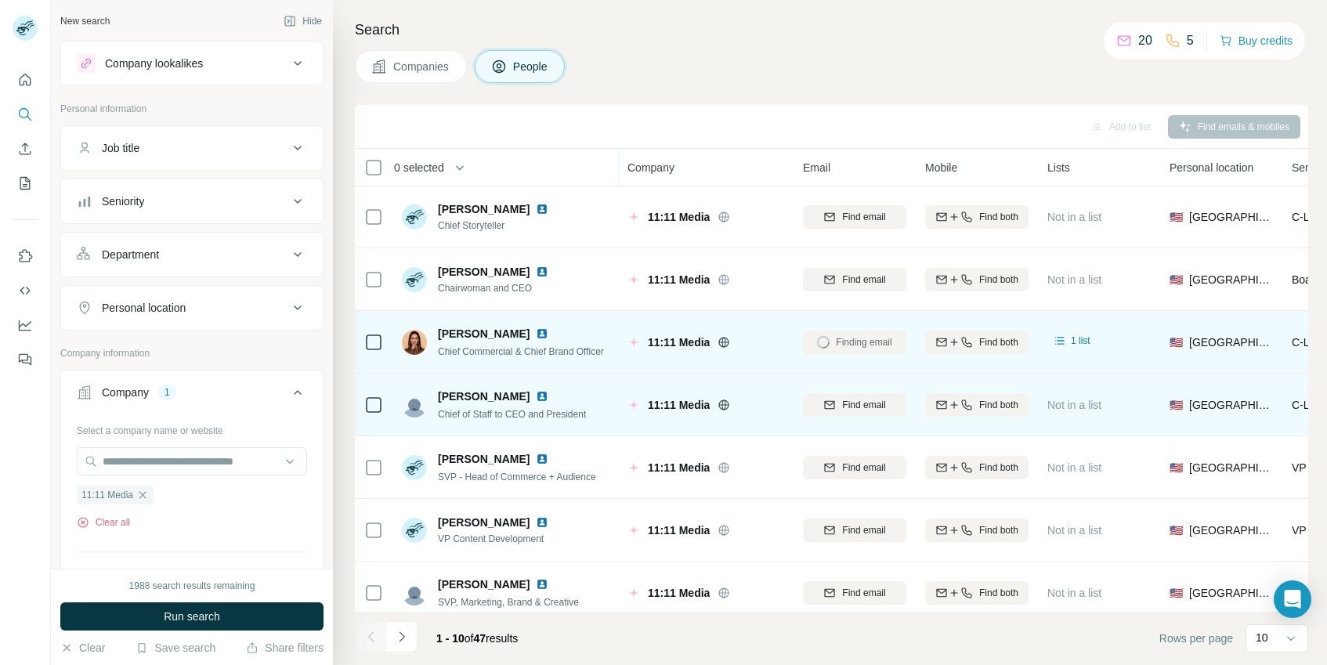
scroll to position [0, 0]
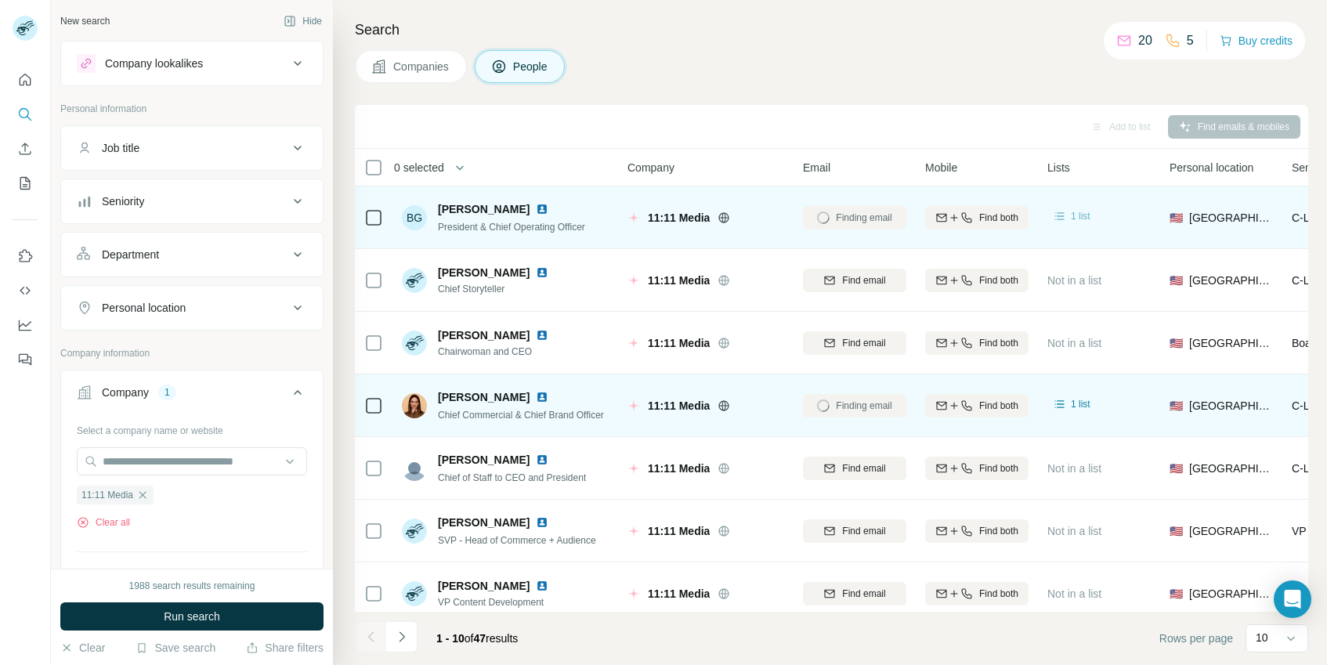
click at [1073, 215] on span "1 list" at bounding box center [1081, 216] width 20 height 14
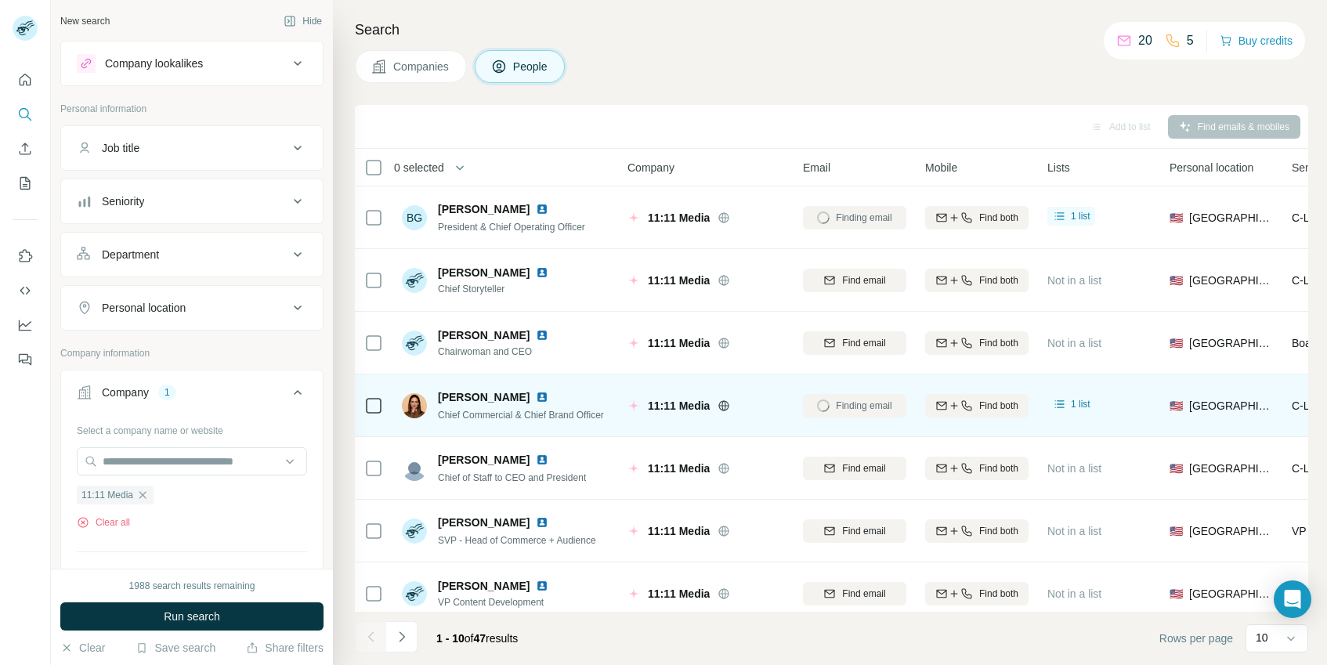
click at [1208, 117] on div "Add to list Find emails & mobiles" at bounding box center [832, 126] width 938 height 27
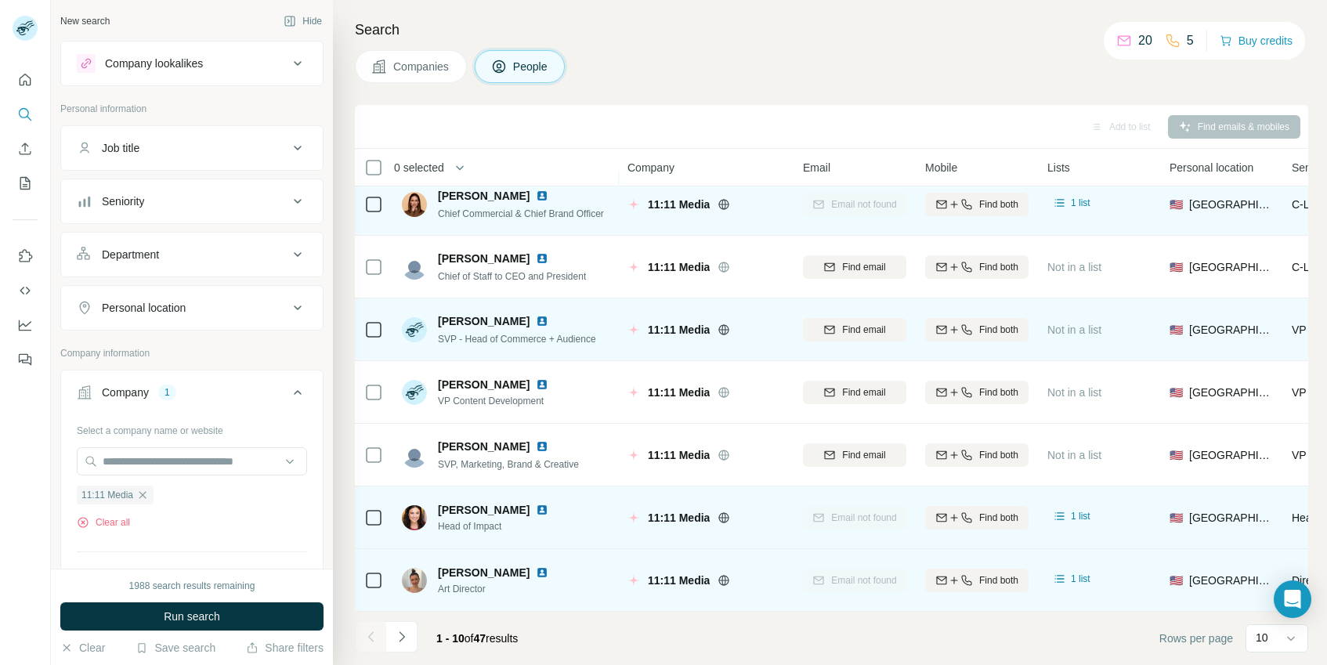
scroll to position [210, 0]
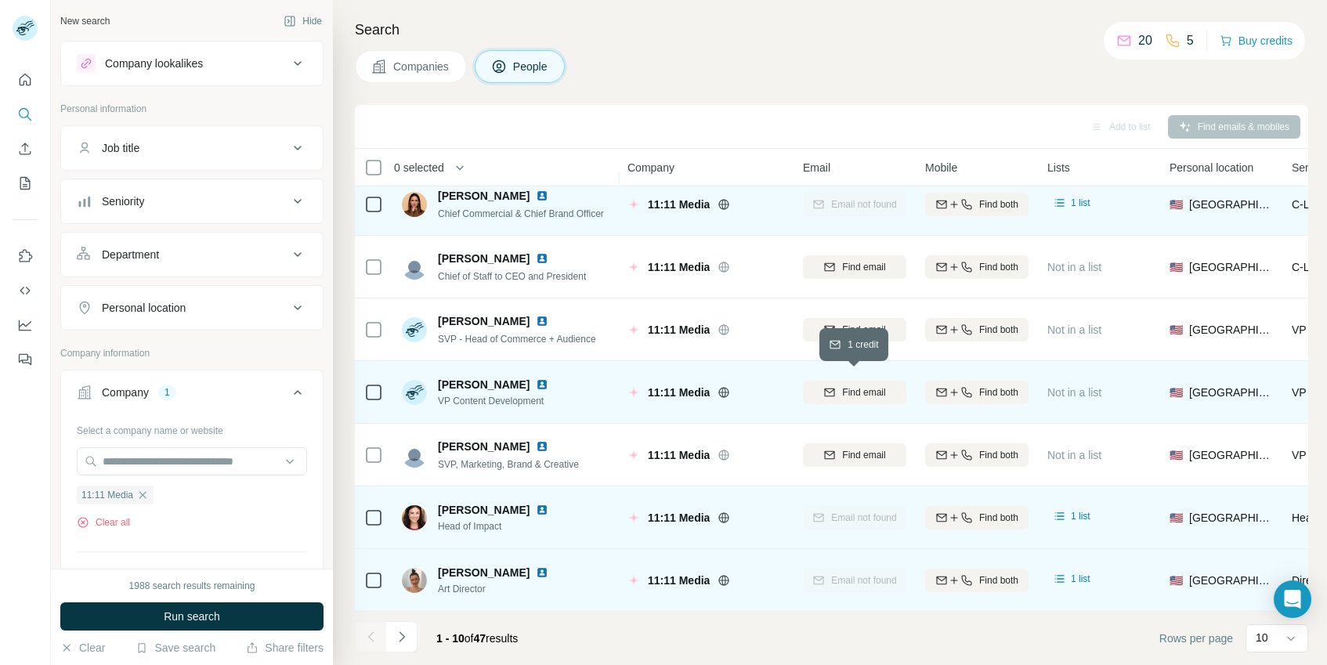
click at [856, 386] on span "Find email" at bounding box center [863, 392] width 43 height 14
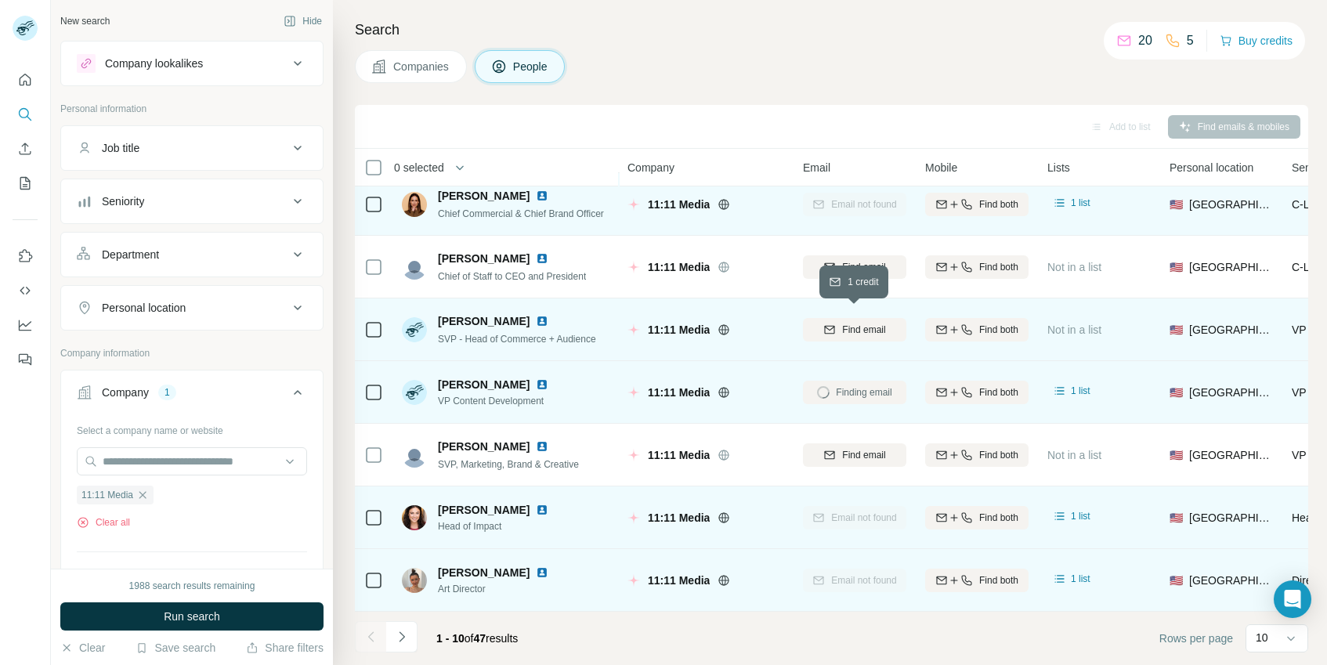
click at [871, 323] on span "Find email" at bounding box center [863, 330] width 43 height 14
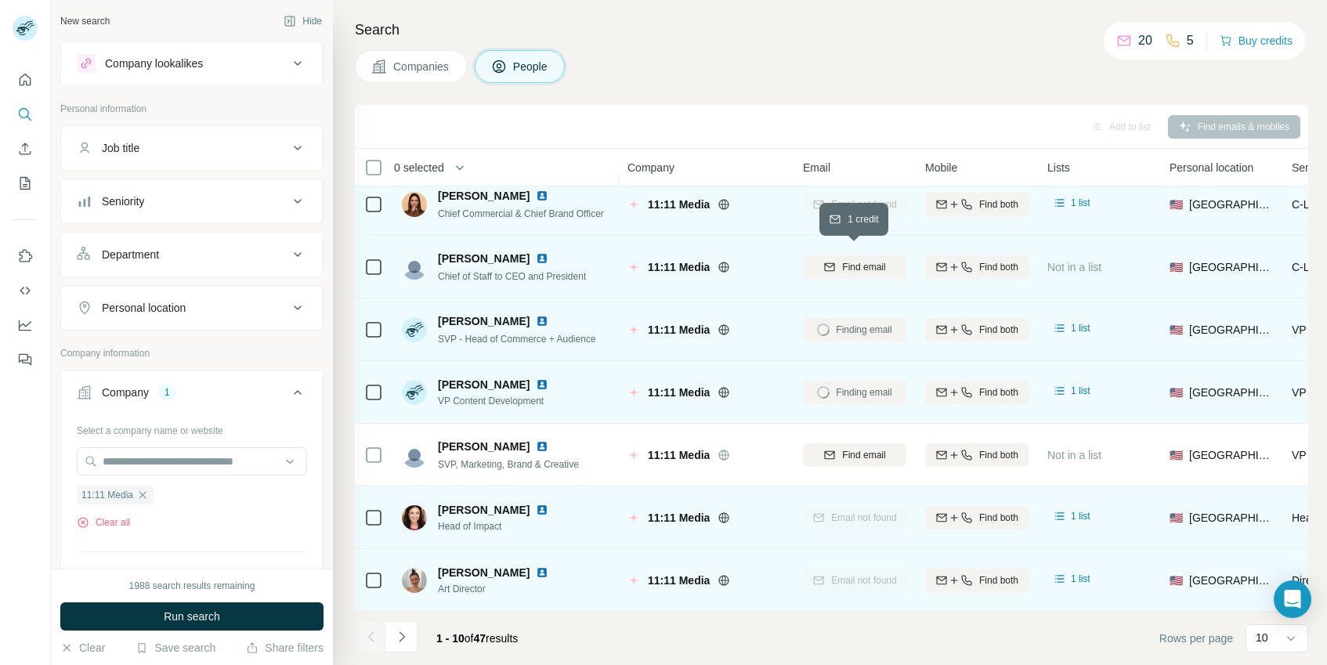
click at [867, 260] on span "Find email" at bounding box center [863, 267] width 43 height 14
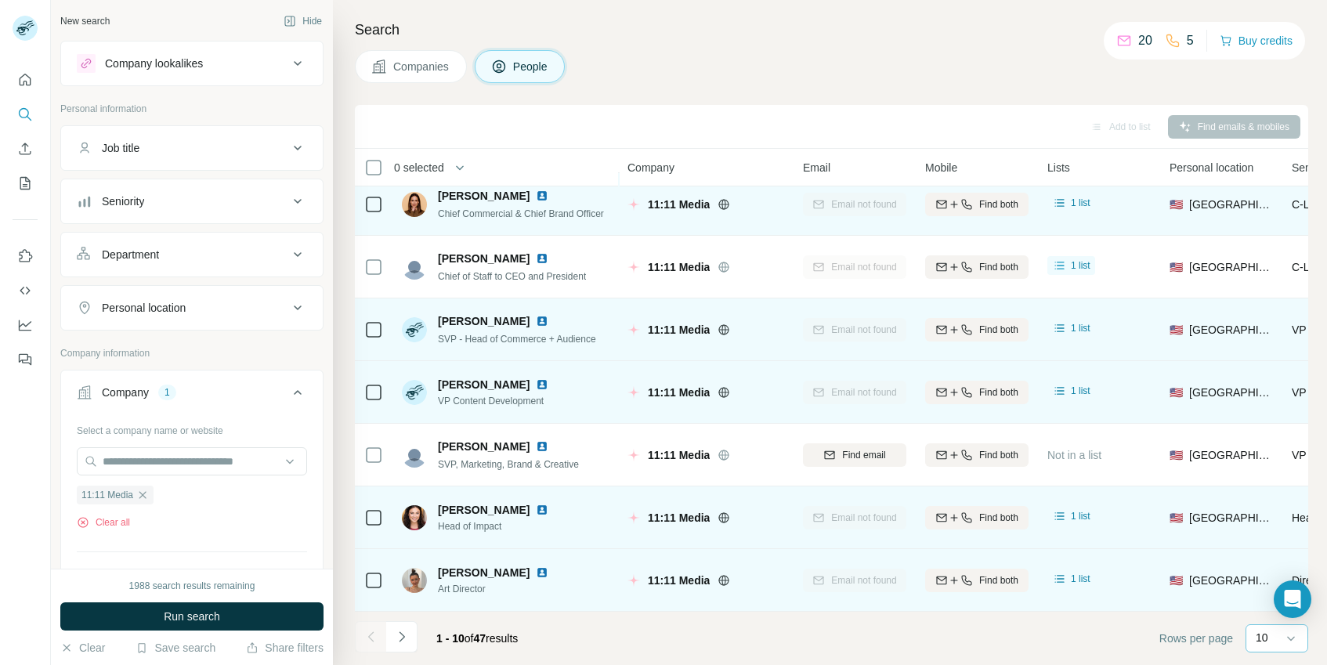
click at [1300, 642] on input at bounding box center [1323, 638] width 47 height 17
click at [1277, 521] on div "60" at bounding box center [1277, 519] width 36 height 16
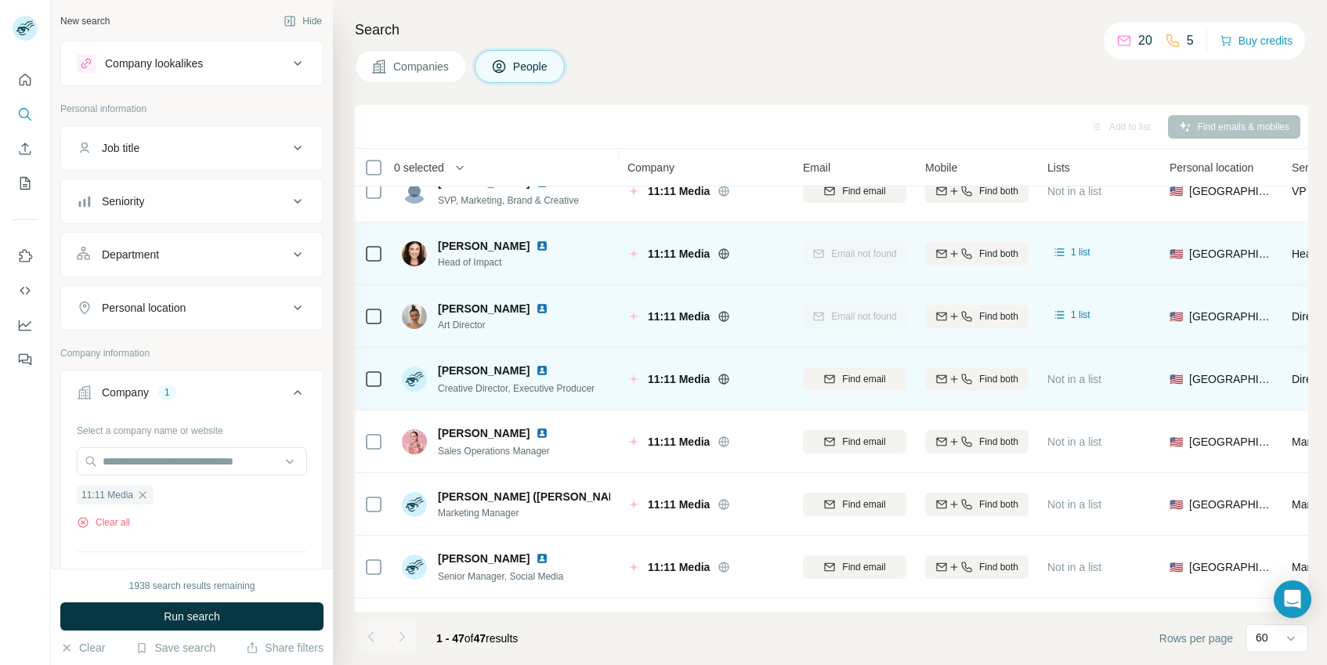
scroll to position [469, 0]
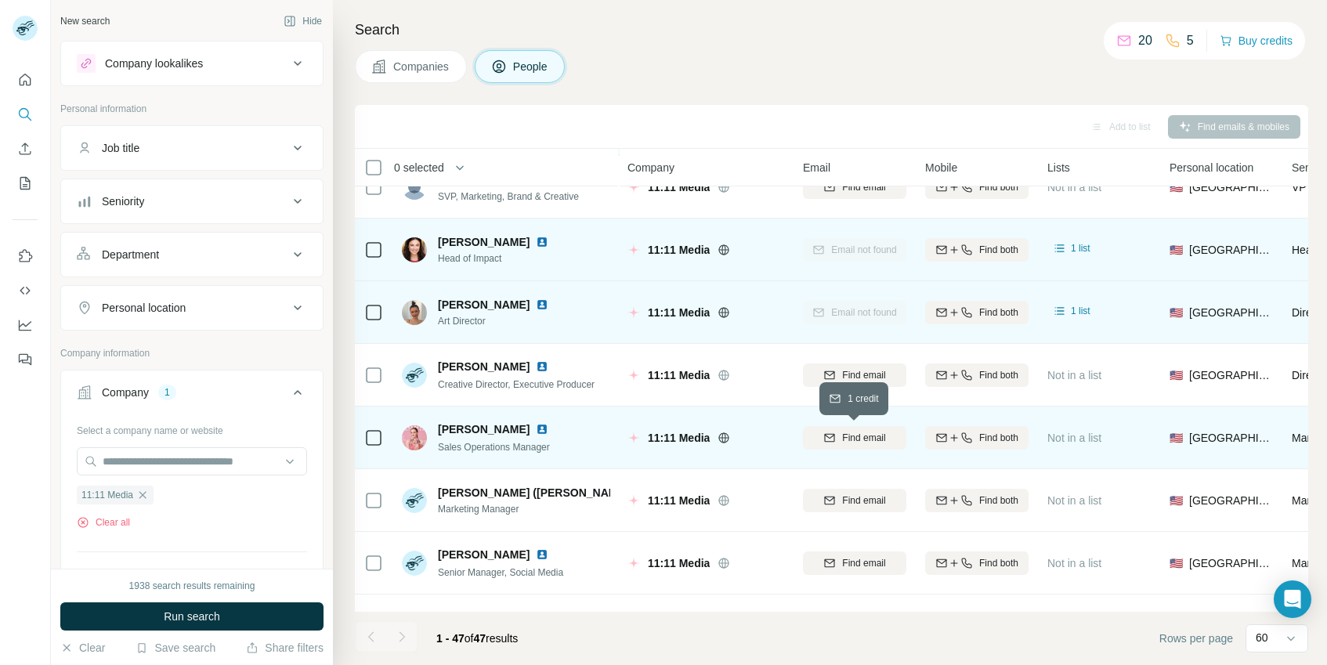
click at [878, 437] on span "Find email" at bounding box center [863, 438] width 43 height 14
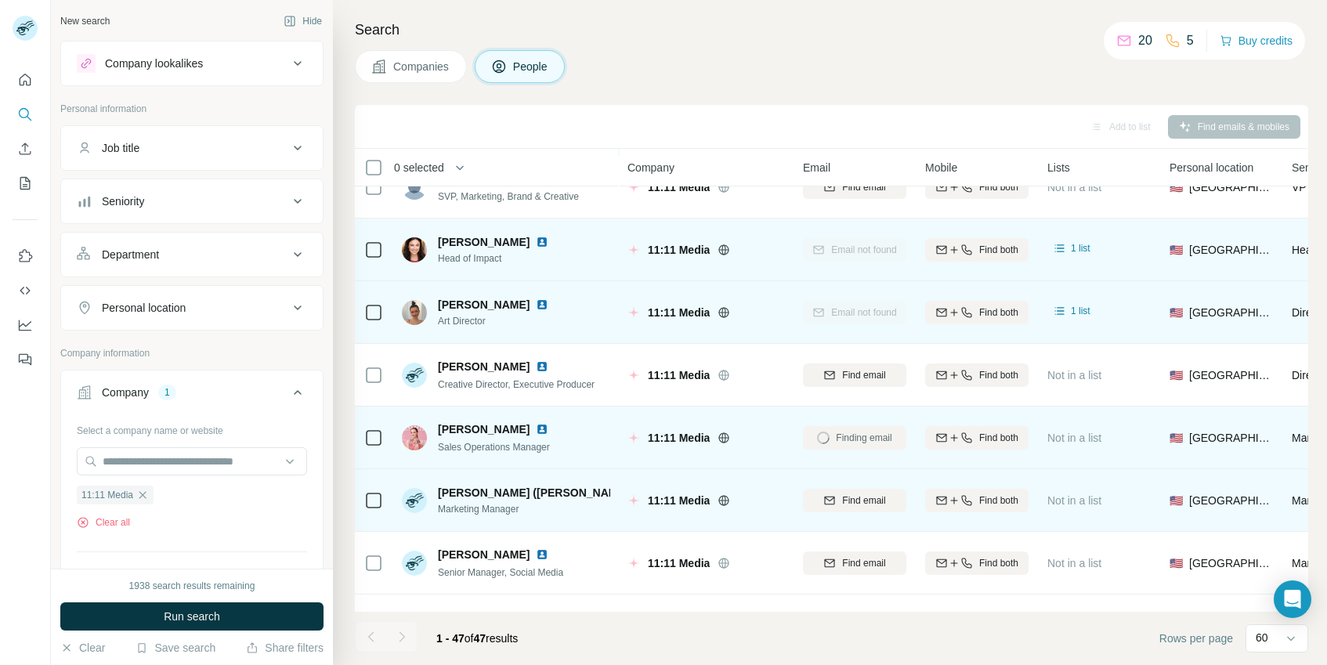
click at [868, 513] on div "Find email" at bounding box center [854, 500] width 103 height 43
click at [866, 497] on span "Find email" at bounding box center [863, 500] width 43 height 14
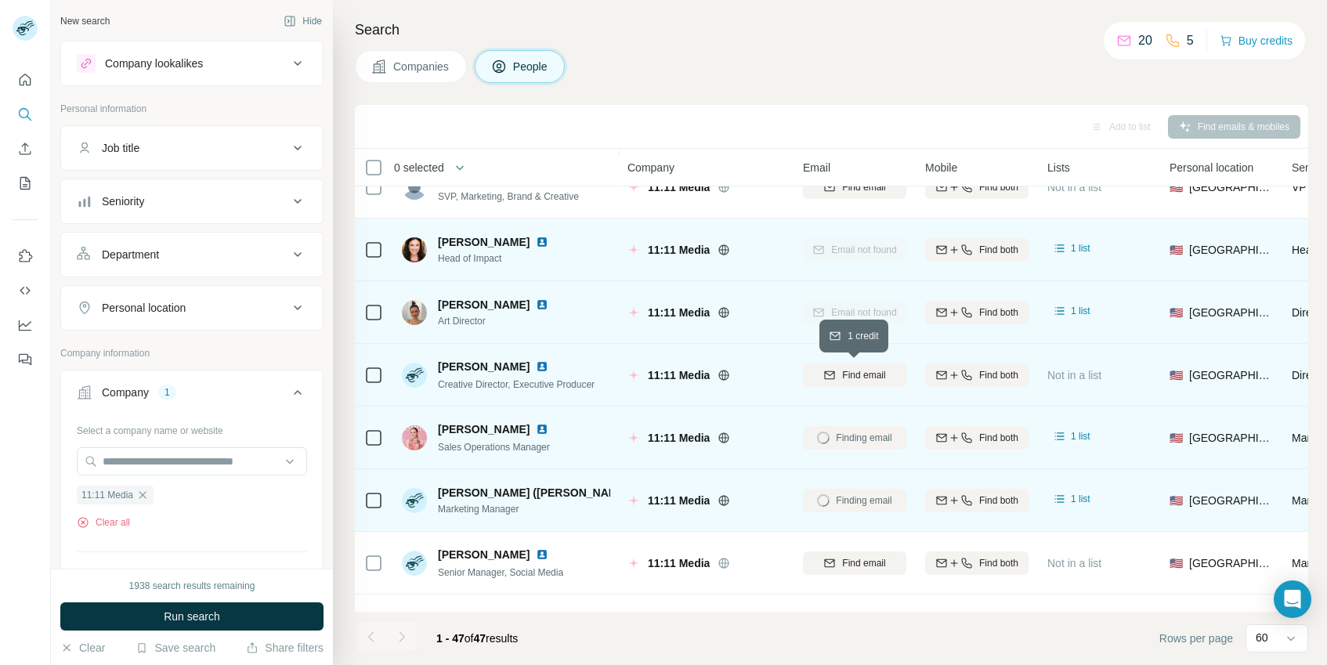
click at [871, 384] on button "Find email" at bounding box center [854, 374] width 103 height 23
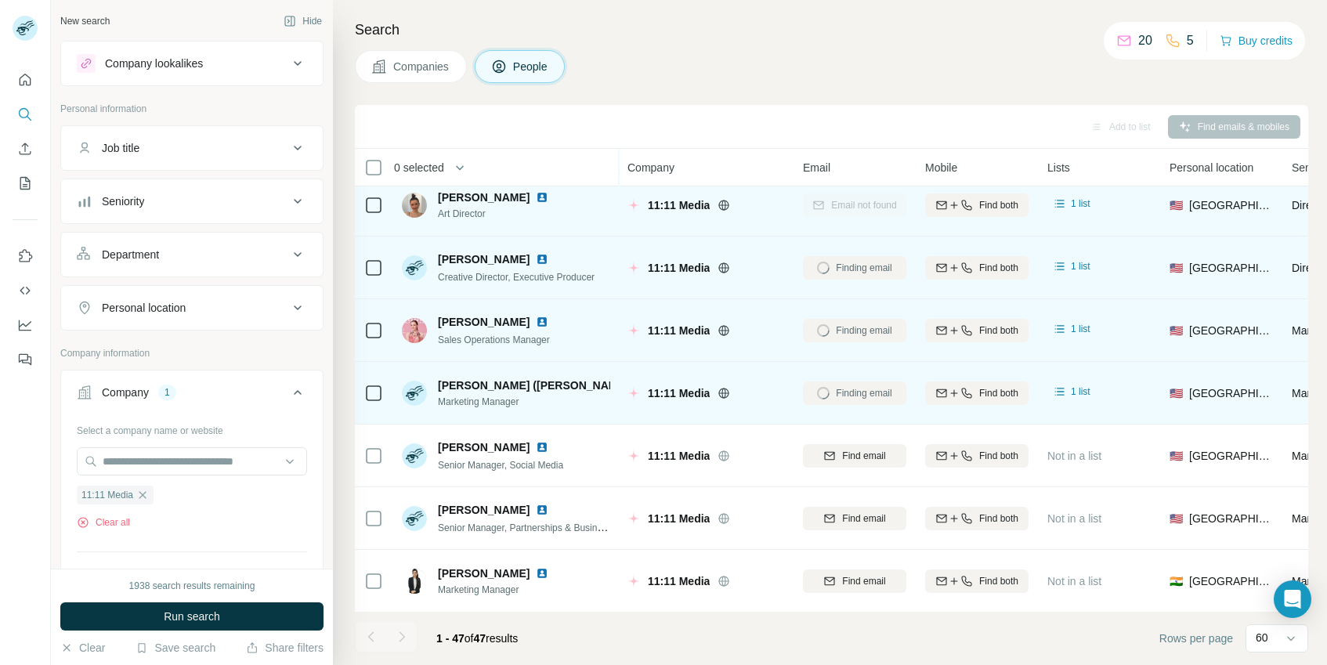
scroll to position [590, 0]
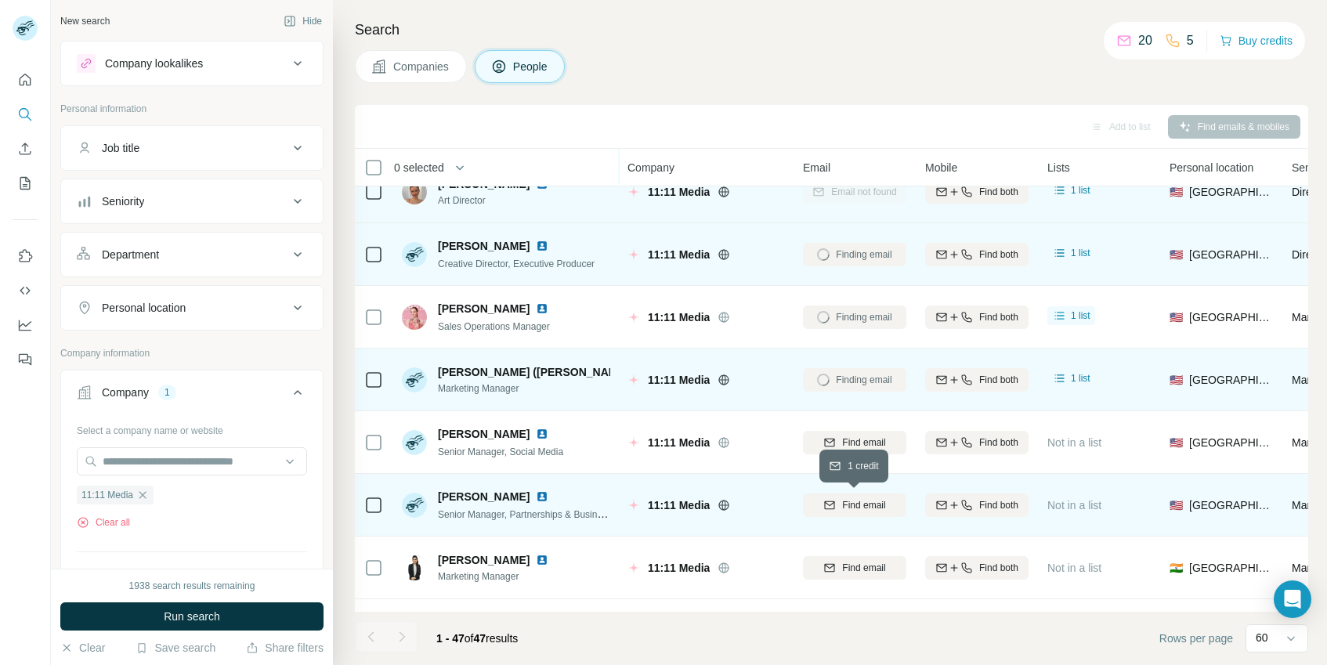
click at [858, 504] on span "Find email" at bounding box center [863, 505] width 43 height 14
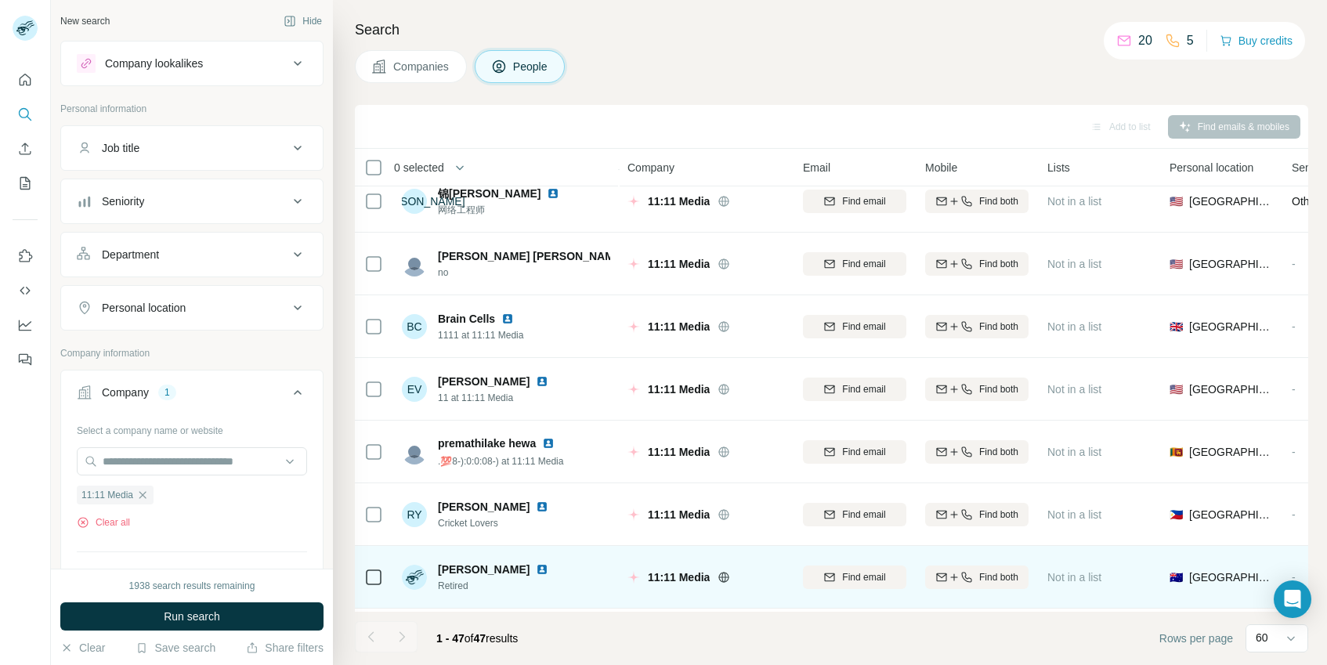
scroll to position [2529, 0]
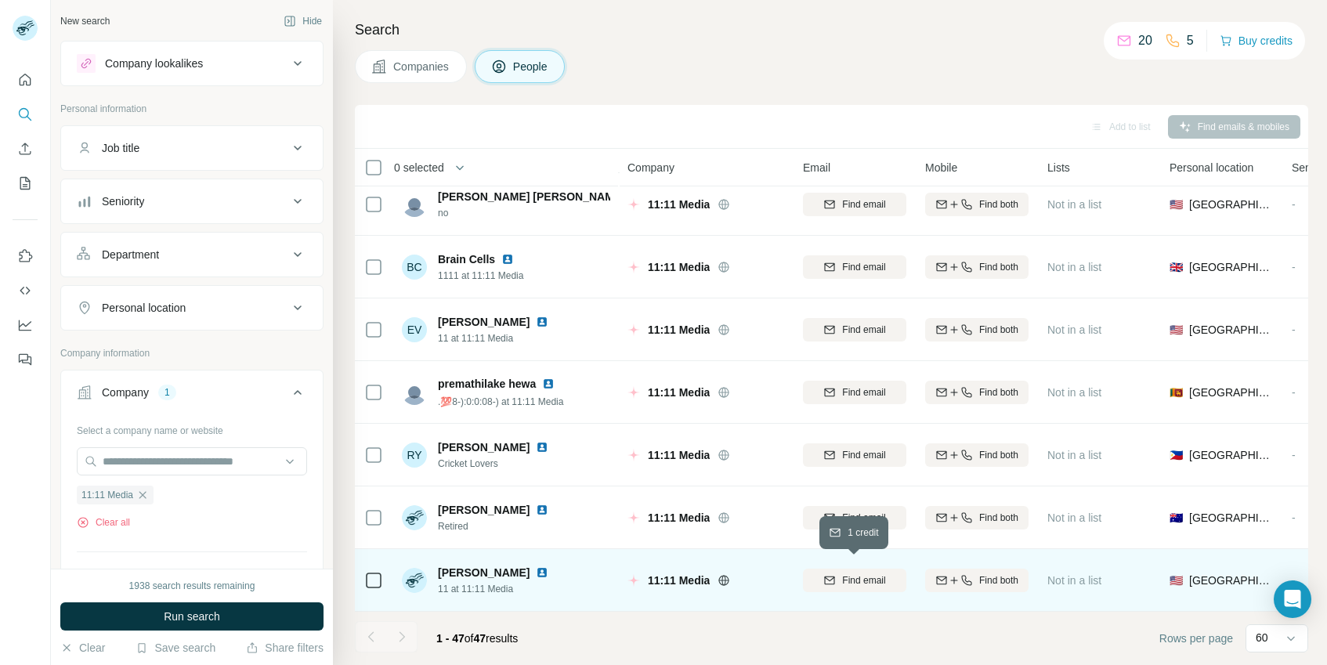
click at [843, 579] on button "Find email" at bounding box center [854, 580] width 103 height 23
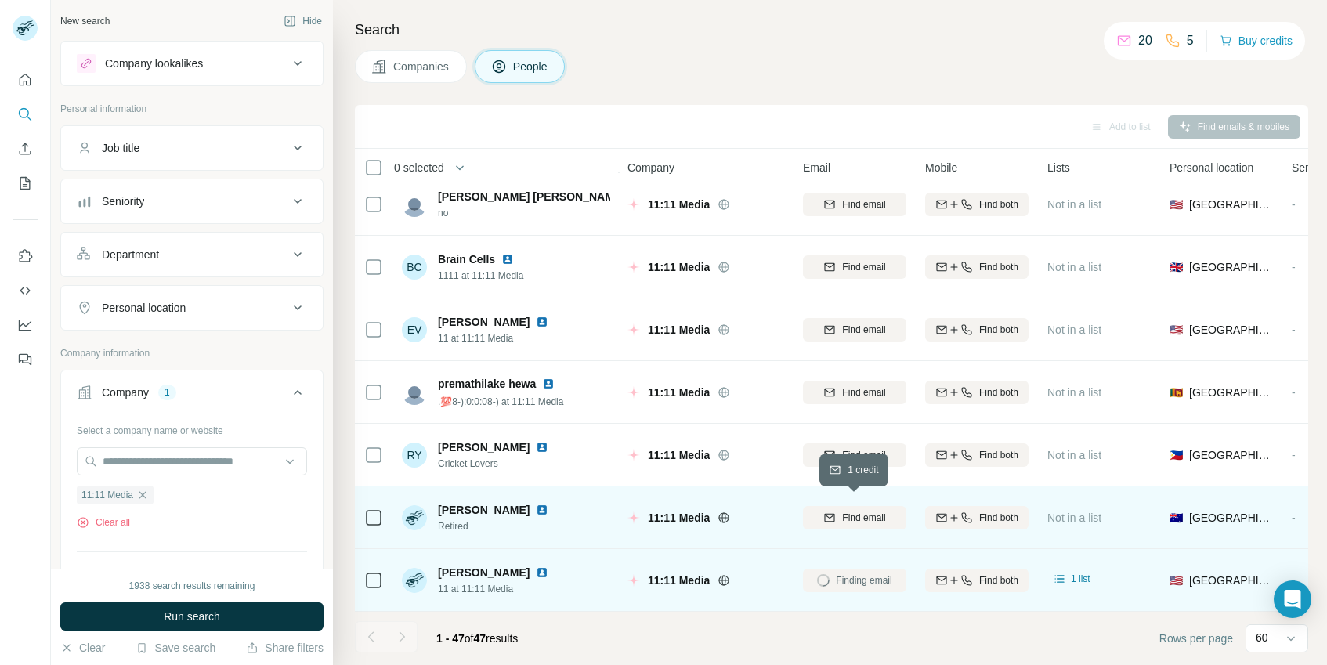
click at [847, 511] on span "Find email" at bounding box center [863, 518] width 43 height 14
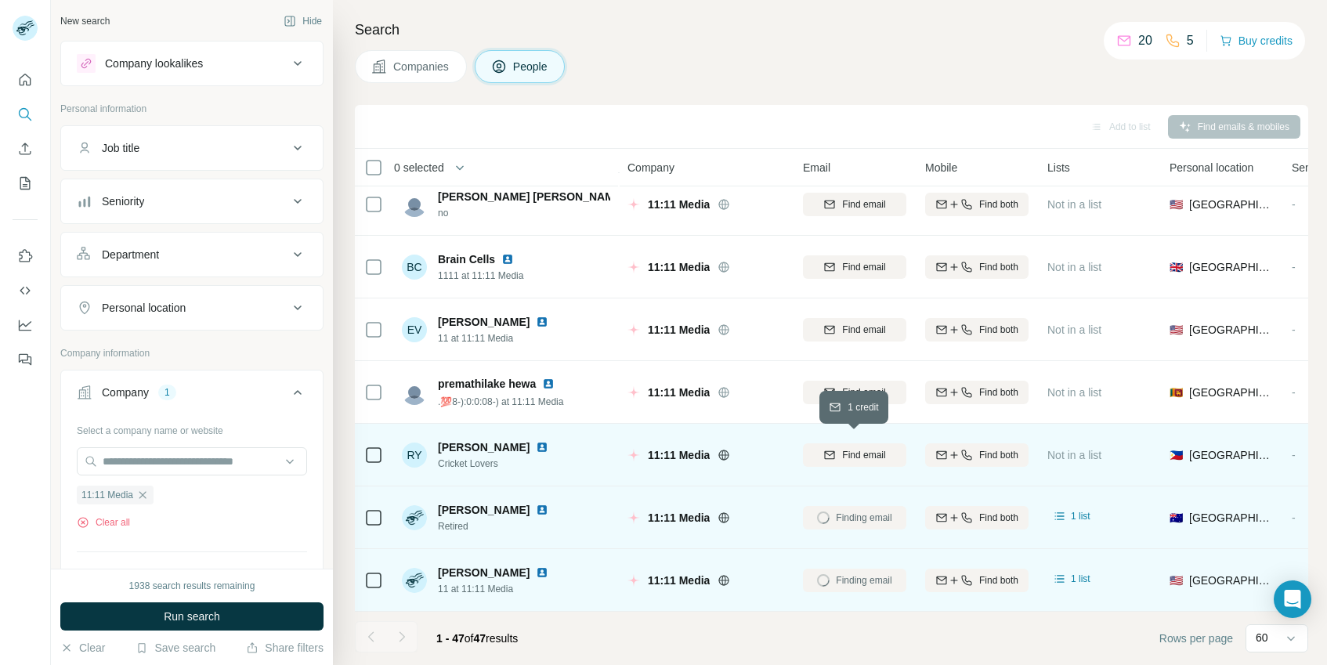
click at [855, 453] on span "Find email" at bounding box center [863, 455] width 43 height 14
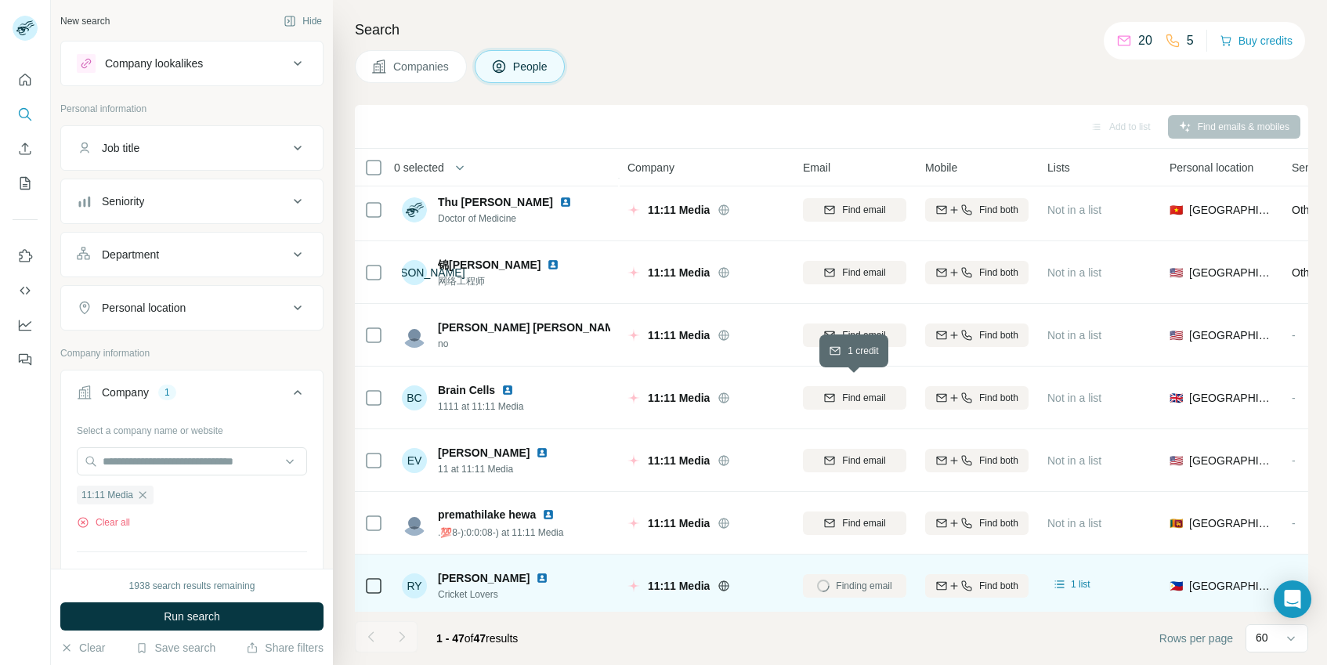
scroll to position [2021, 0]
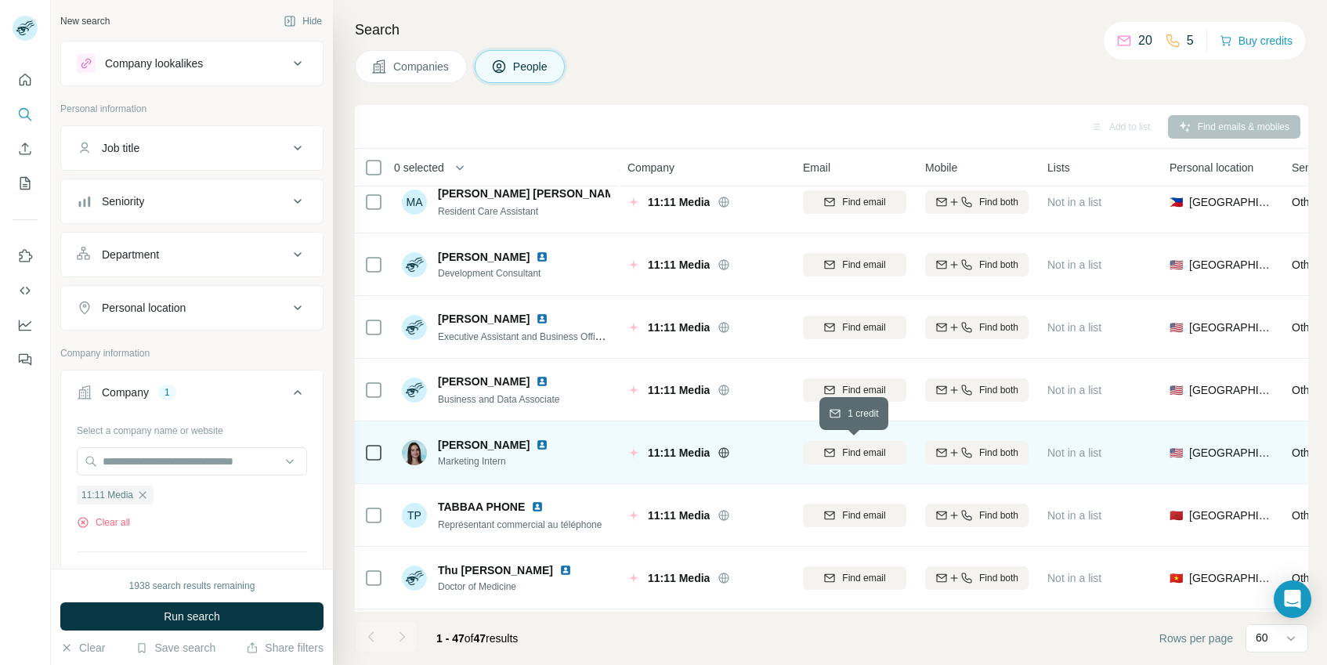
click at [877, 448] on span "Find email" at bounding box center [863, 453] width 43 height 14
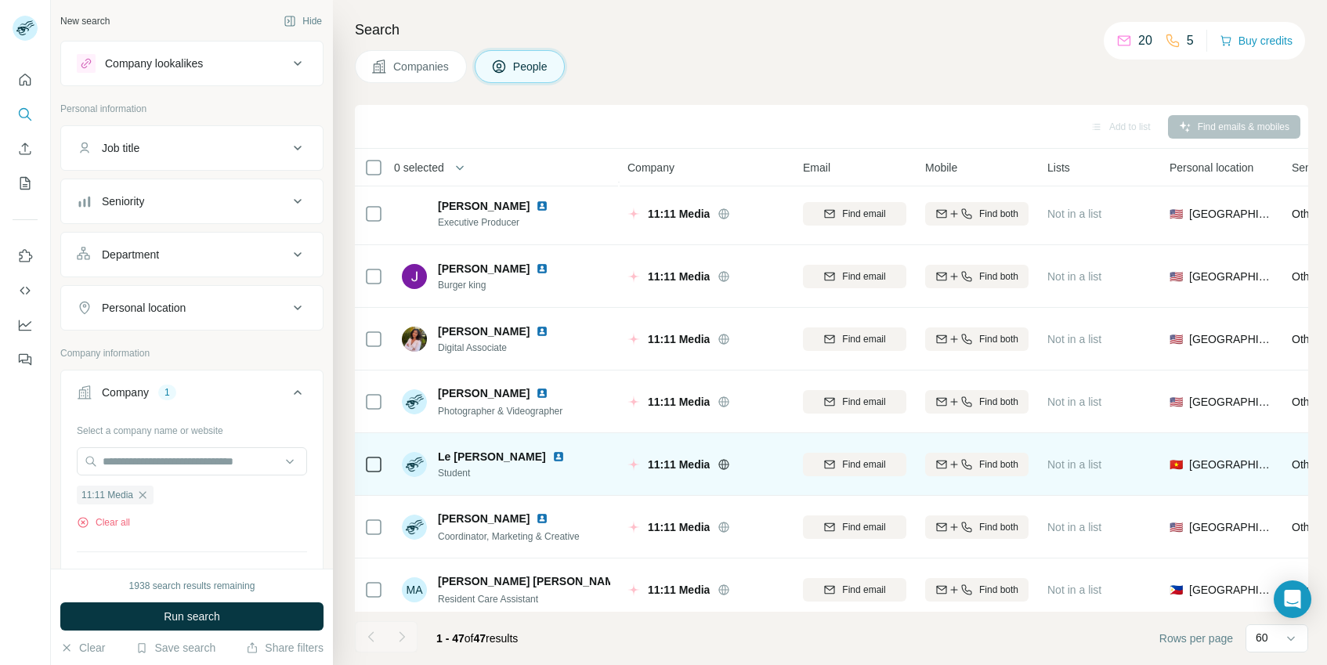
scroll to position [1632, 0]
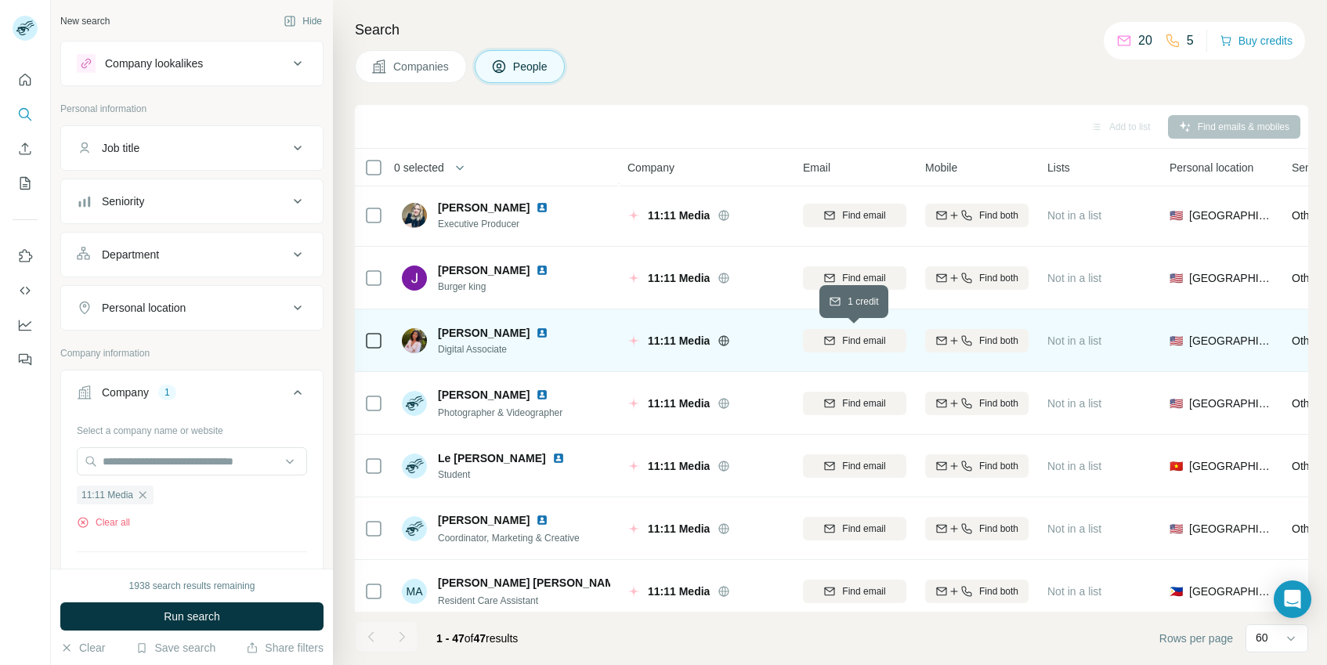
click at [873, 344] on span "Find email" at bounding box center [863, 341] width 43 height 14
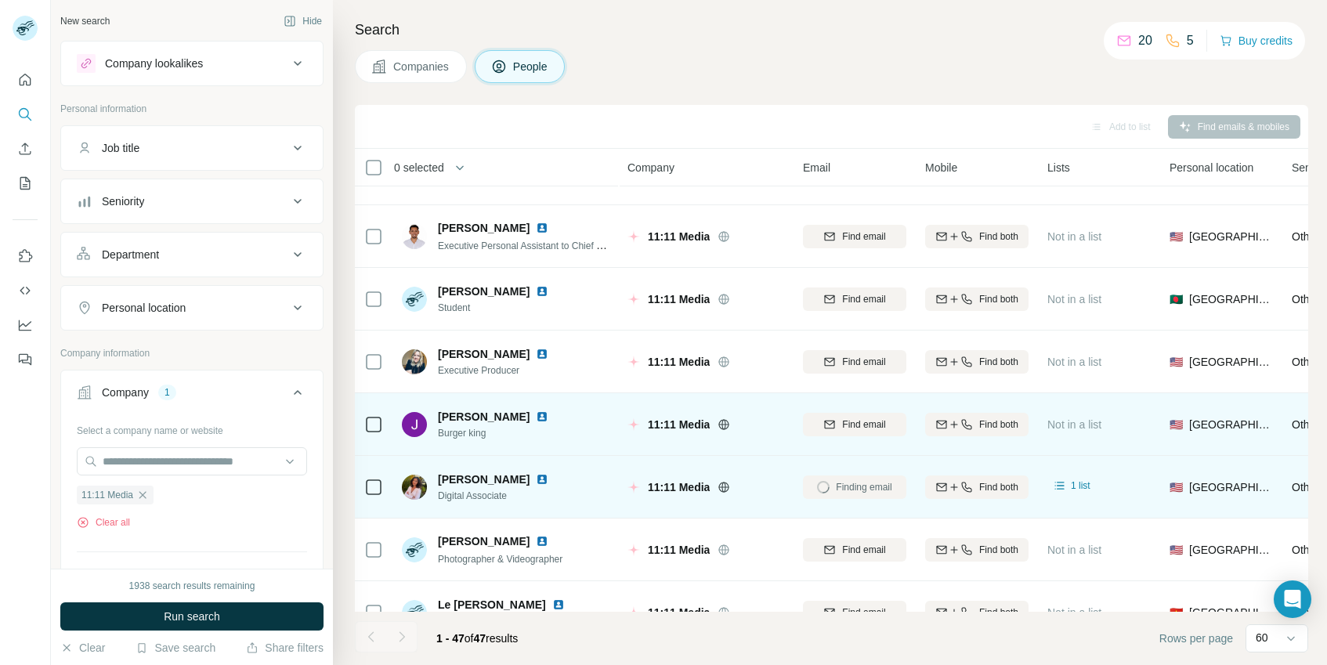
scroll to position [1477, 0]
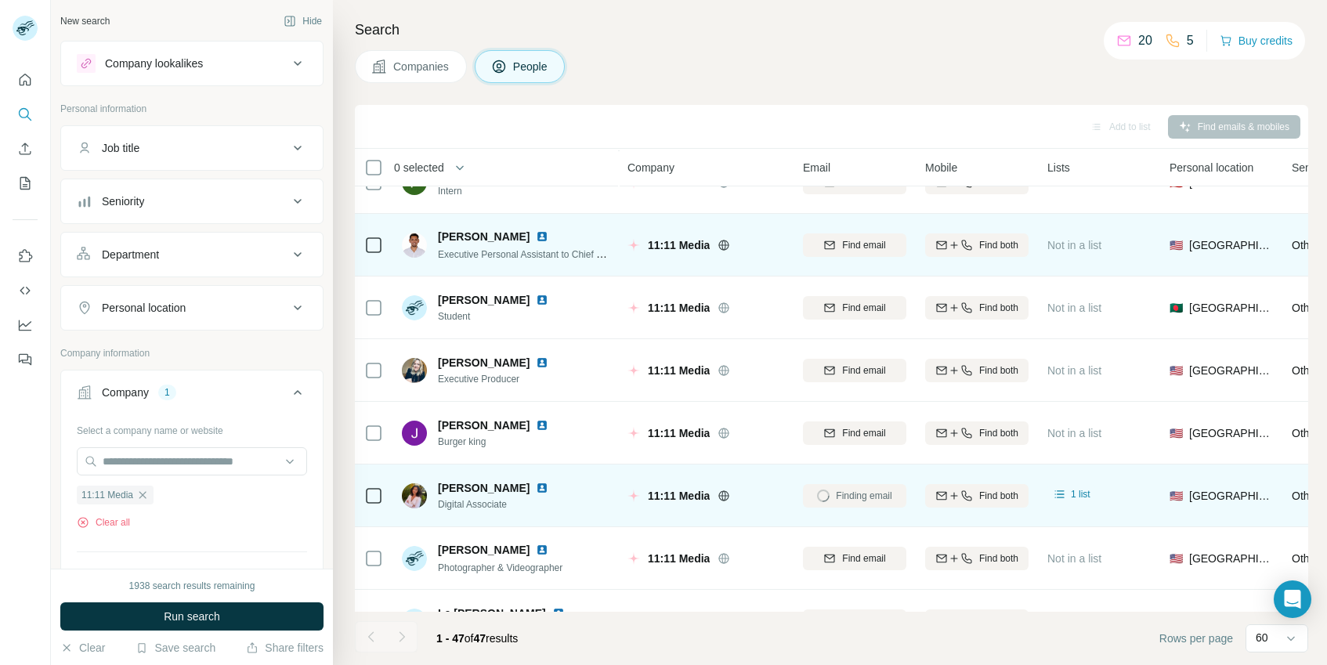
click at [871, 257] on div "Find email" at bounding box center [854, 244] width 103 height 43
click at [875, 244] on span "Find email" at bounding box center [863, 245] width 43 height 14
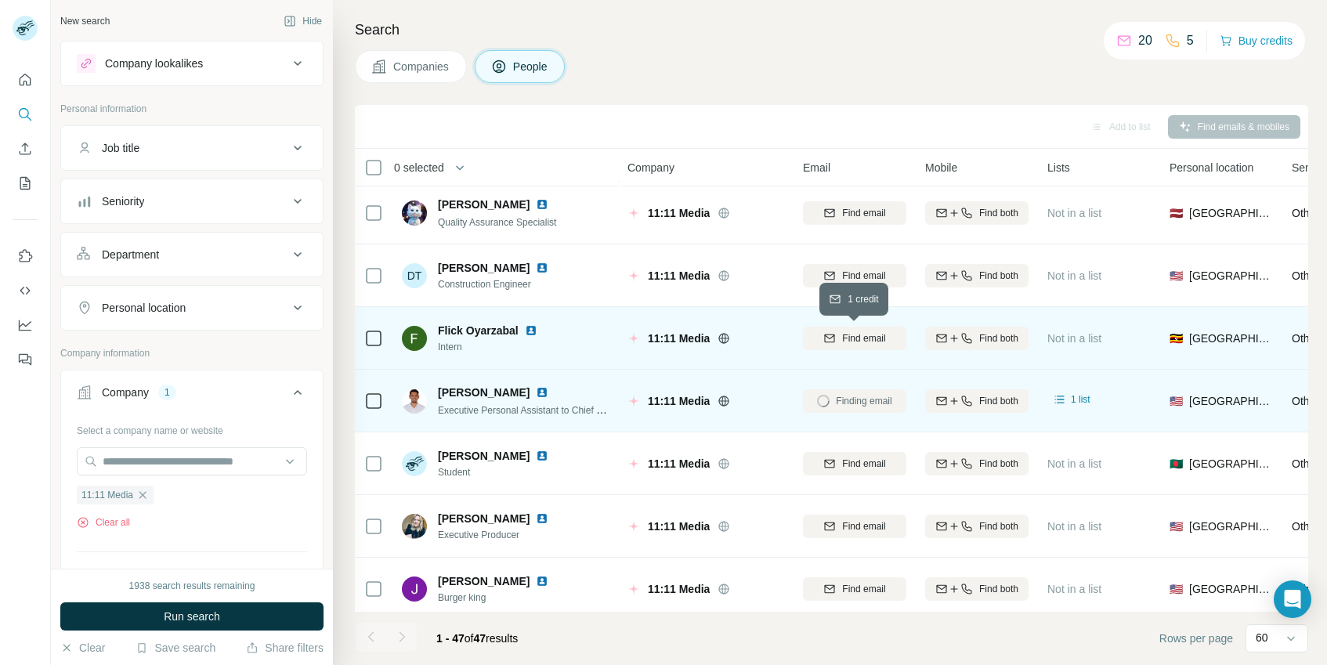
scroll to position [1228, 0]
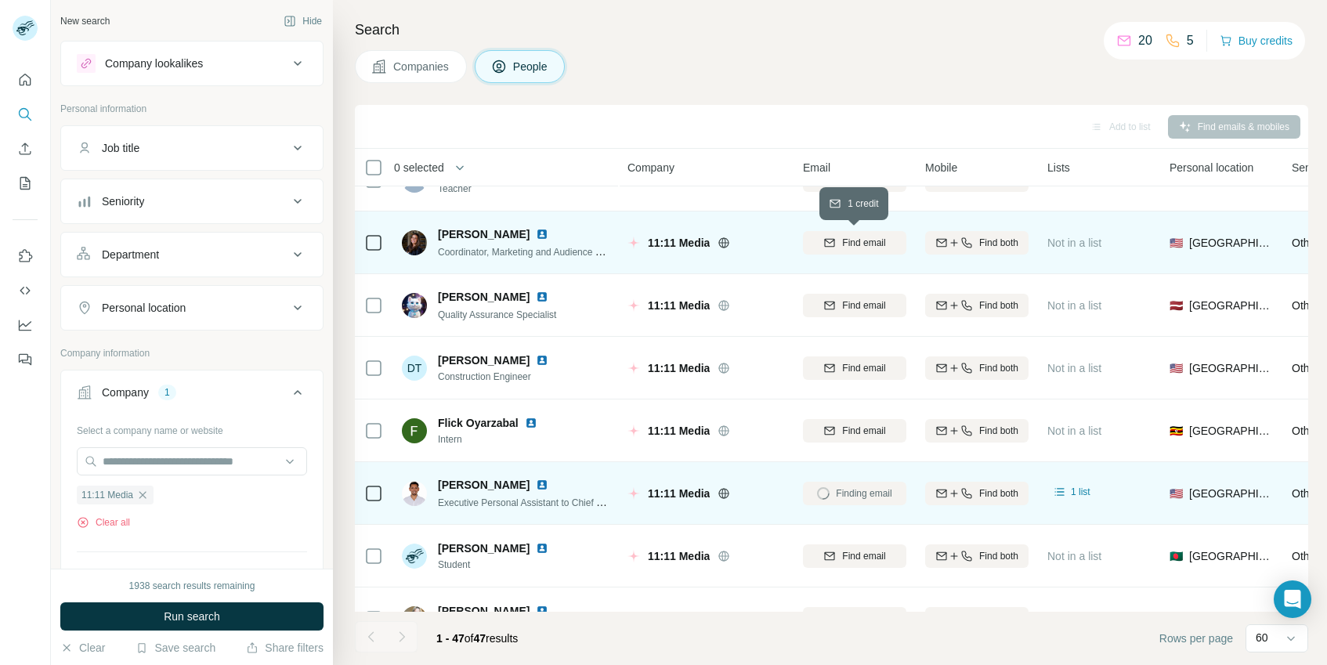
click at [884, 248] on span "Find email" at bounding box center [863, 243] width 43 height 14
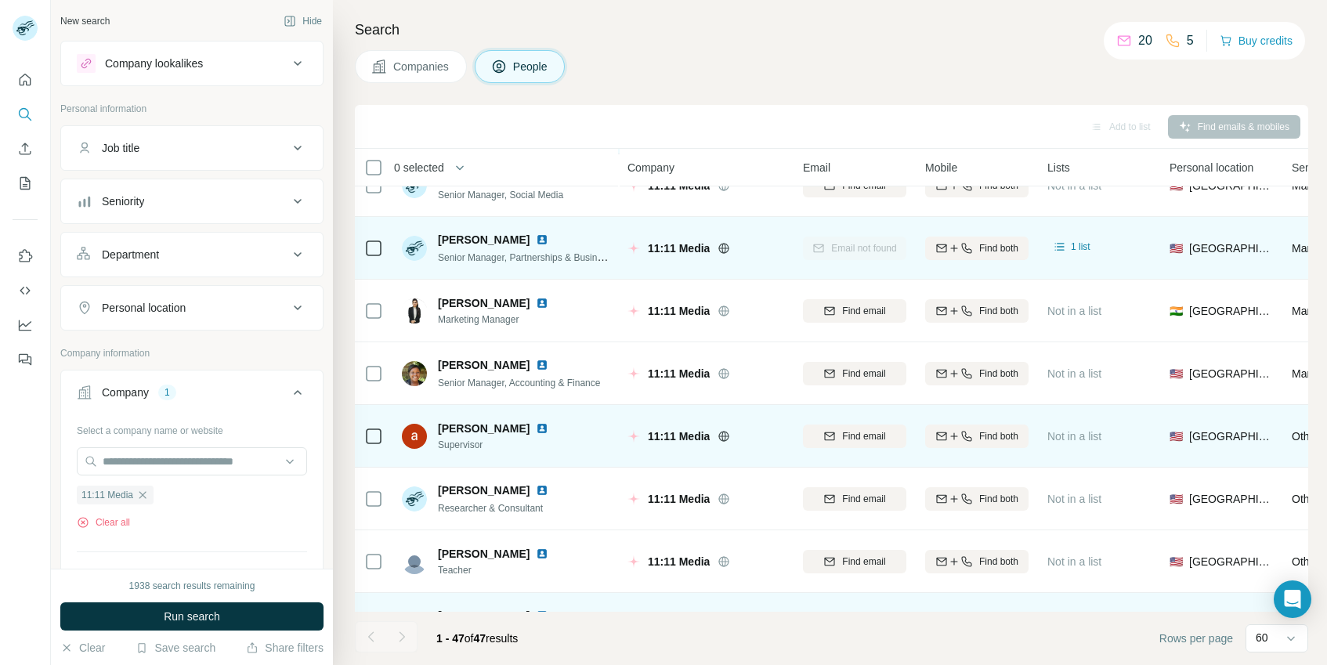
scroll to position [757, 0]
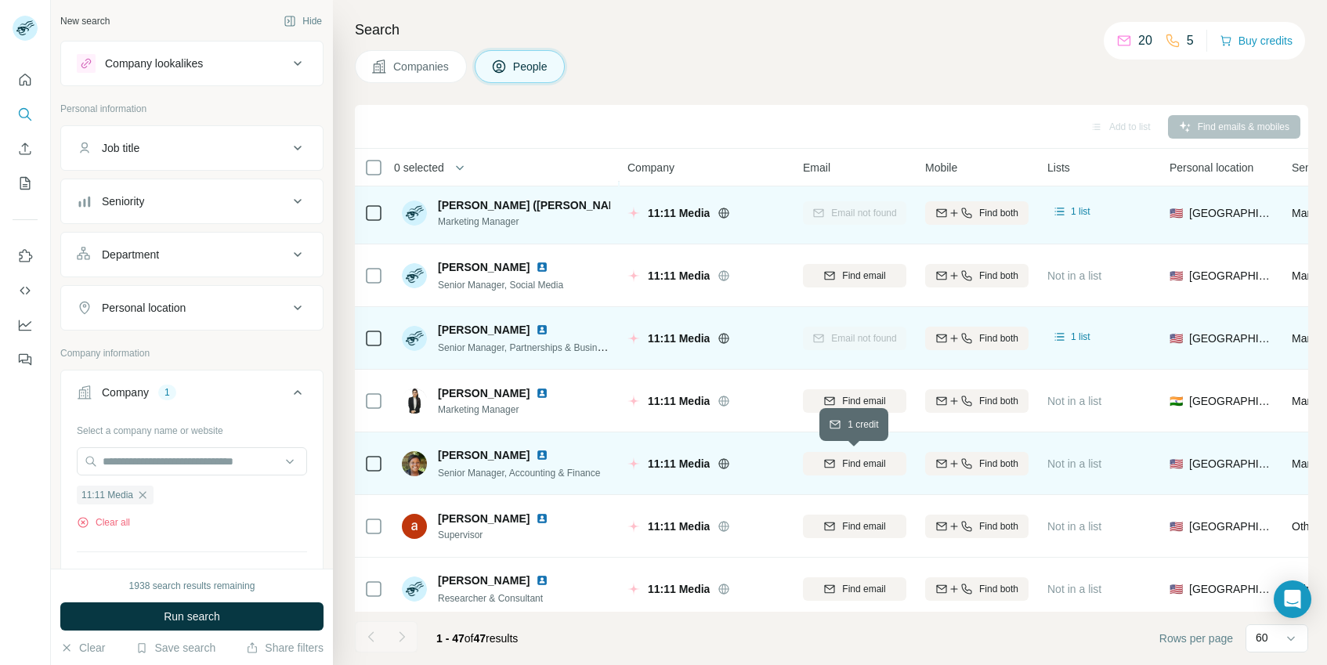
click at [887, 462] on div "Find email" at bounding box center [854, 464] width 103 height 14
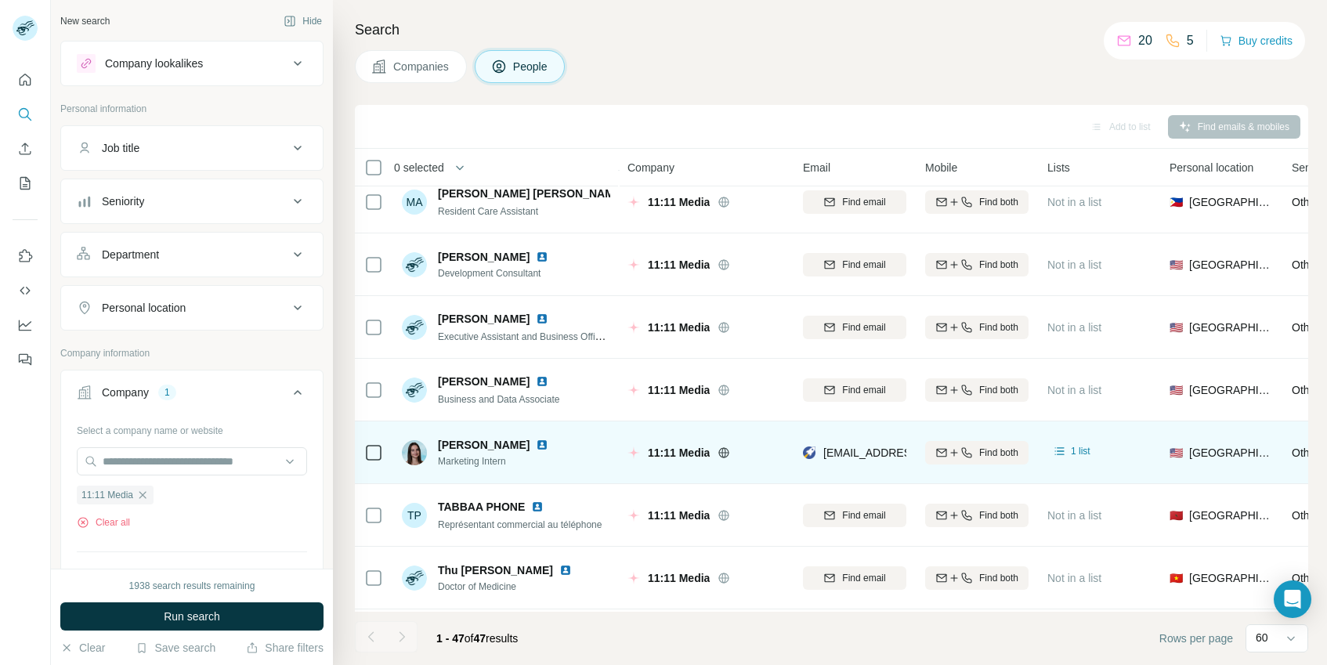
scroll to position [2061, 0]
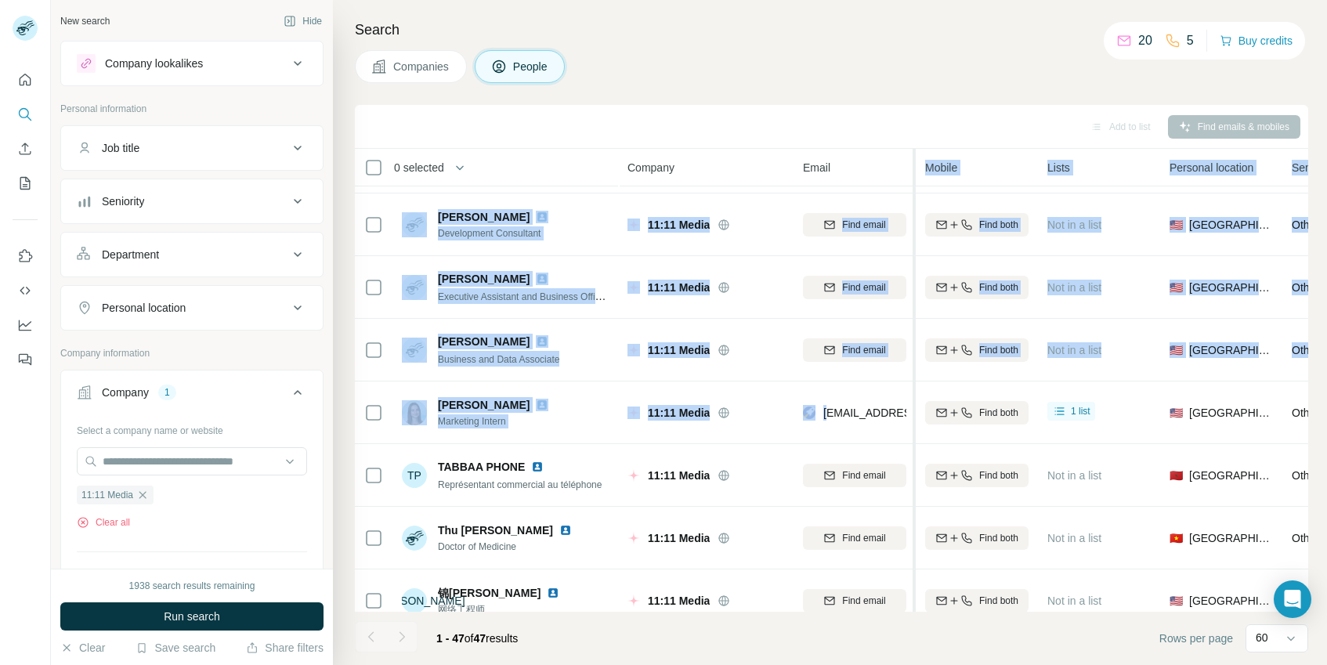
drag, startPoint x: 826, startPoint y: 417, endPoint x: 909, endPoint y: 421, distance: 82.3
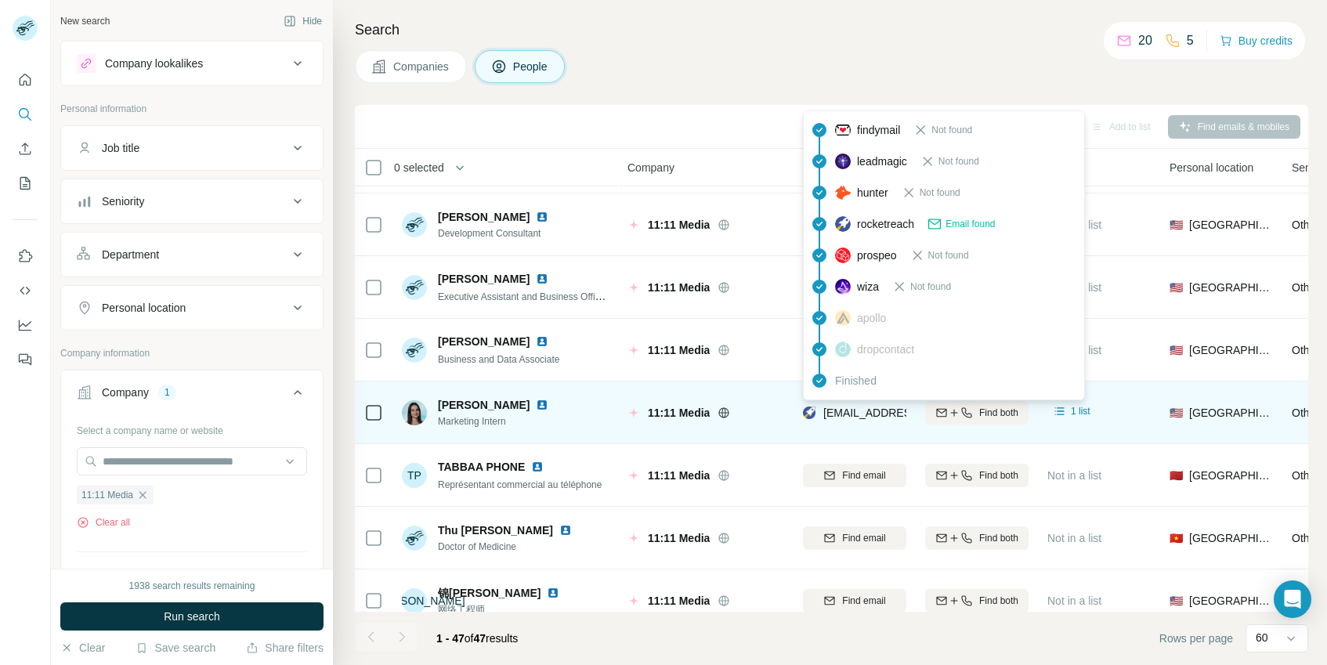
click at [847, 408] on span "remi.cooperstein@mediainvestmentgroup.com" at bounding box center [961, 413] width 276 height 13
click at [847, 411] on span "remi.cooperstein@mediainvestmentgroup.com" at bounding box center [961, 413] width 276 height 13
drag, startPoint x: 820, startPoint y: 414, endPoint x: 904, endPoint y: 421, distance: 84.1
click at [904, 421] on div "remi.cooperstein@mediainvestmentgroup.com" at bounding box center [945, 414] width 284 height 19
copy div "remi.cooperstein@mediainvestmentgroup.com"
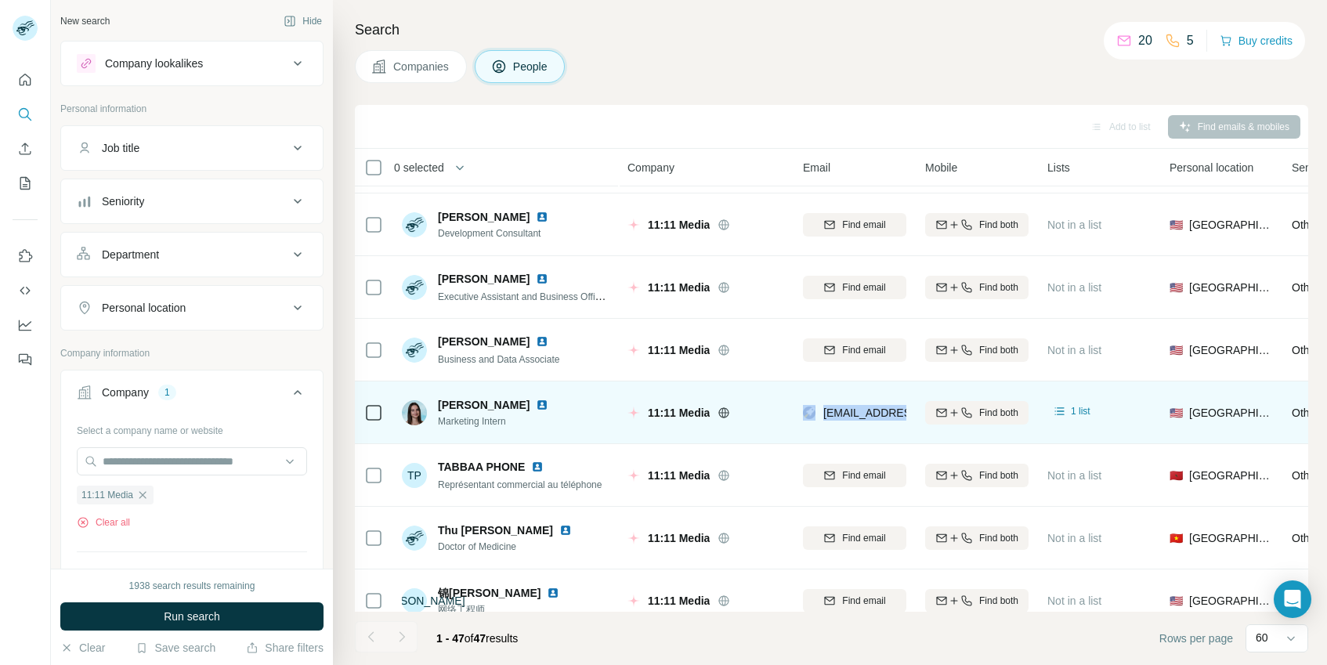
click at [546, 404] on img at bounding box center [542, 405] width 13 height 13
copy div "remi.cooperstein@mediainvestmentgroup.com"
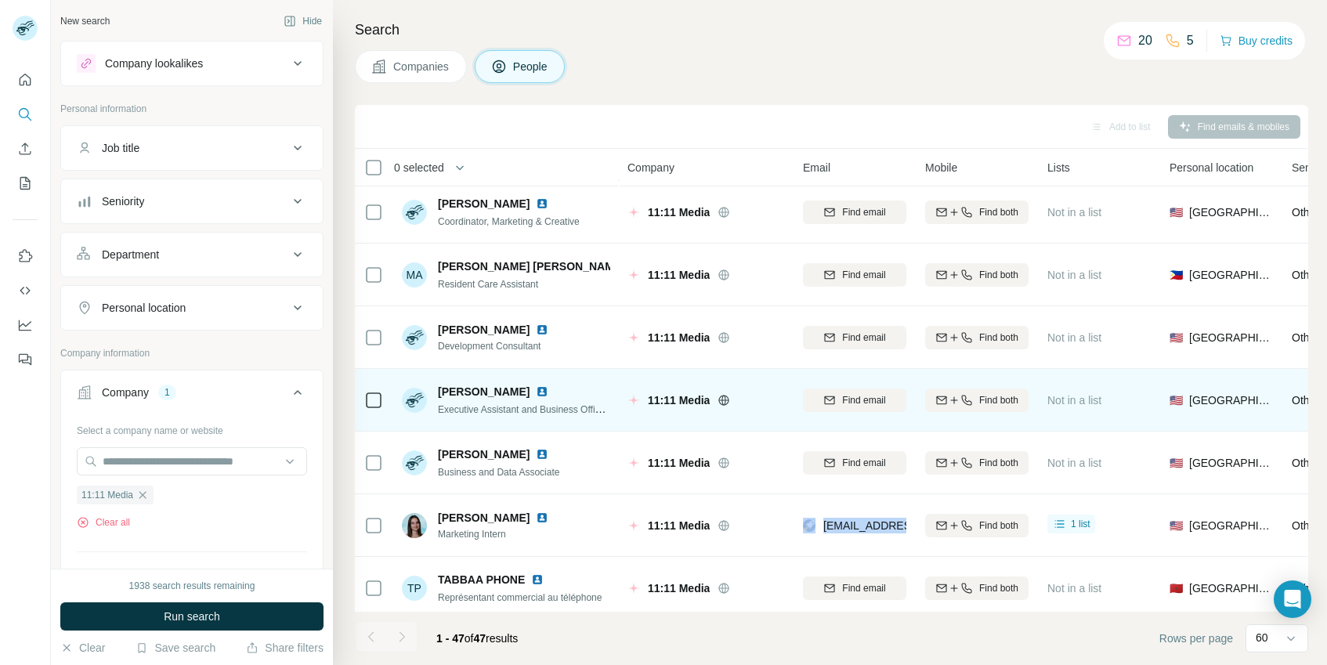
scroll to position [1749, 0]
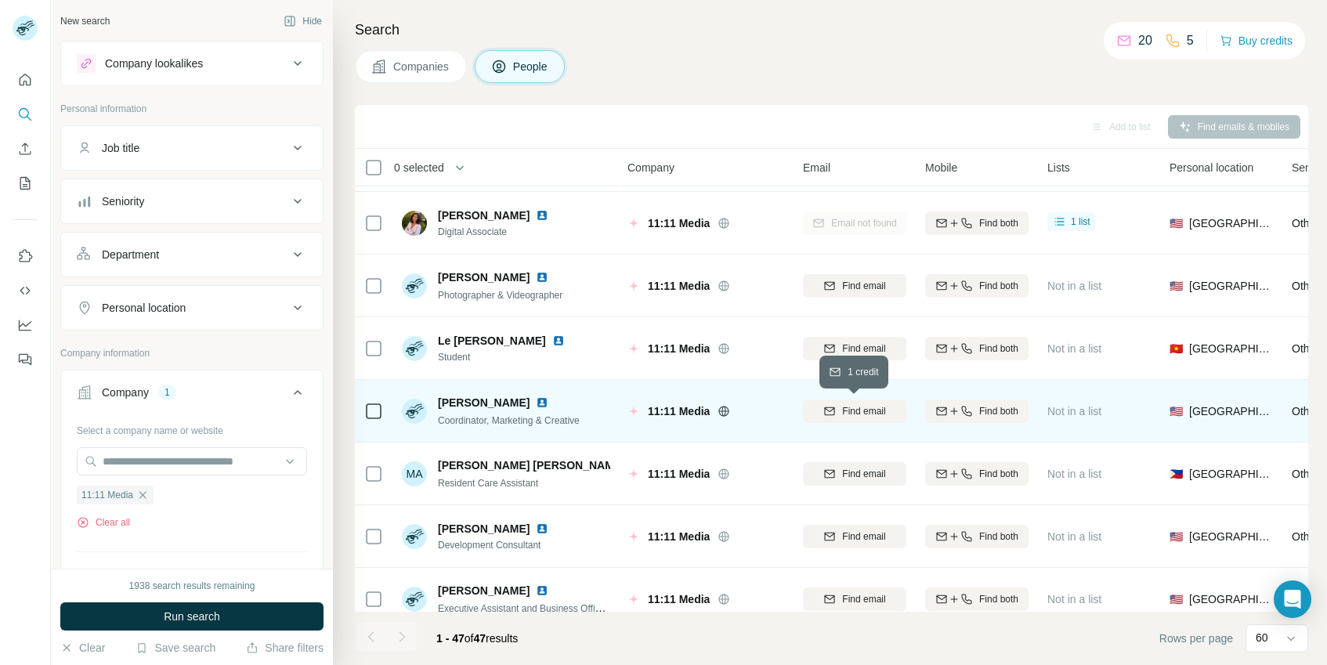
click at [840, 413] on div "Find email" at bounding box center [854, 411] width 103 height 14
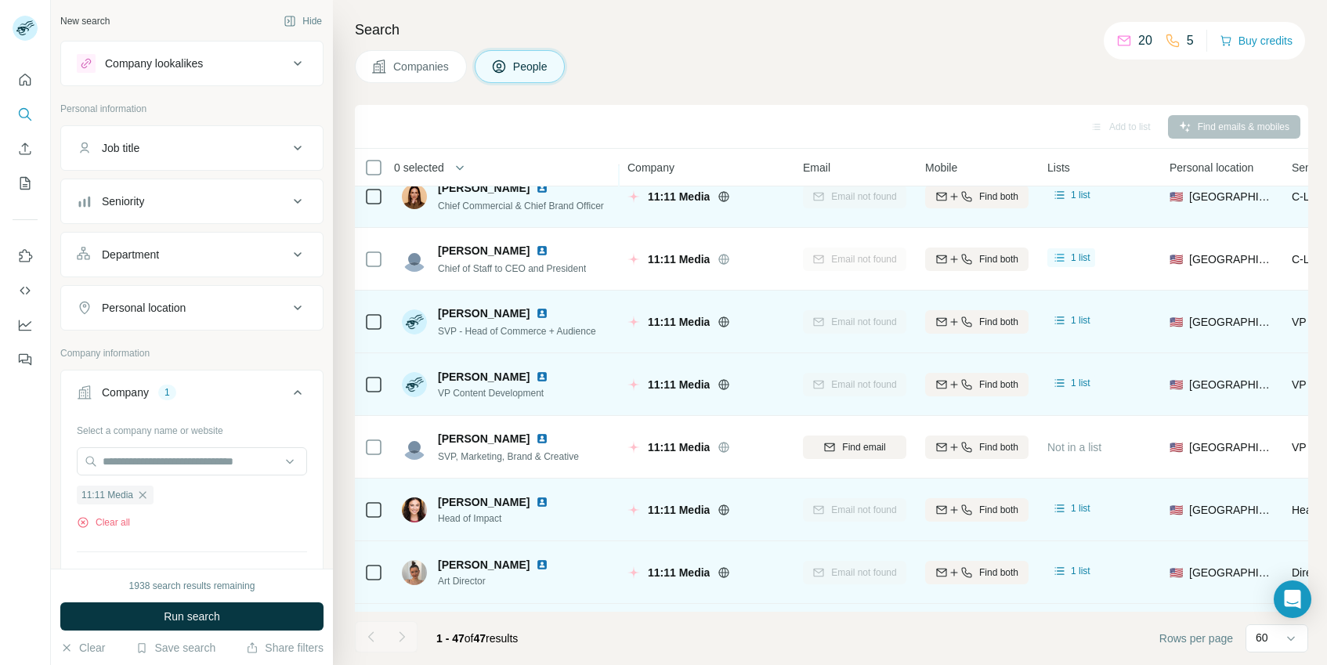
scroll to position [161, 0]
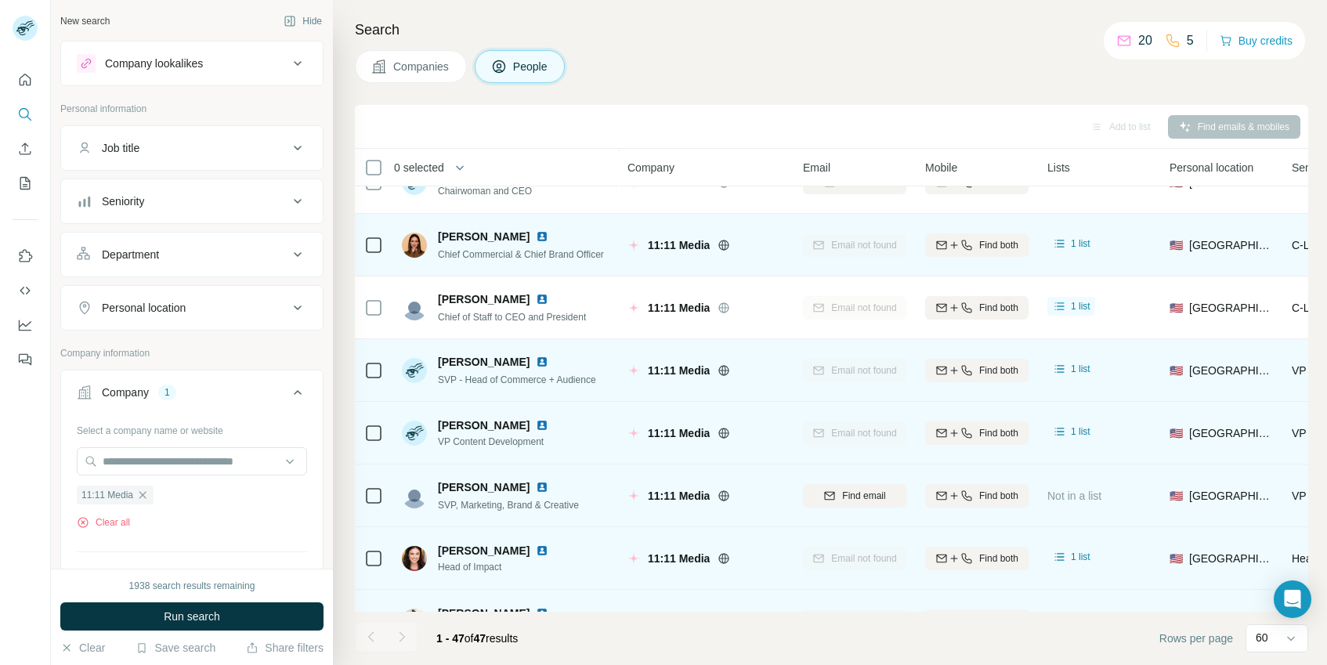
click at [536, 487] on img at bounding box center [542, 487] width 13 height 13
click at [858, 489] on span "Find email" at bounding box center [863, 496] width 43 height 14
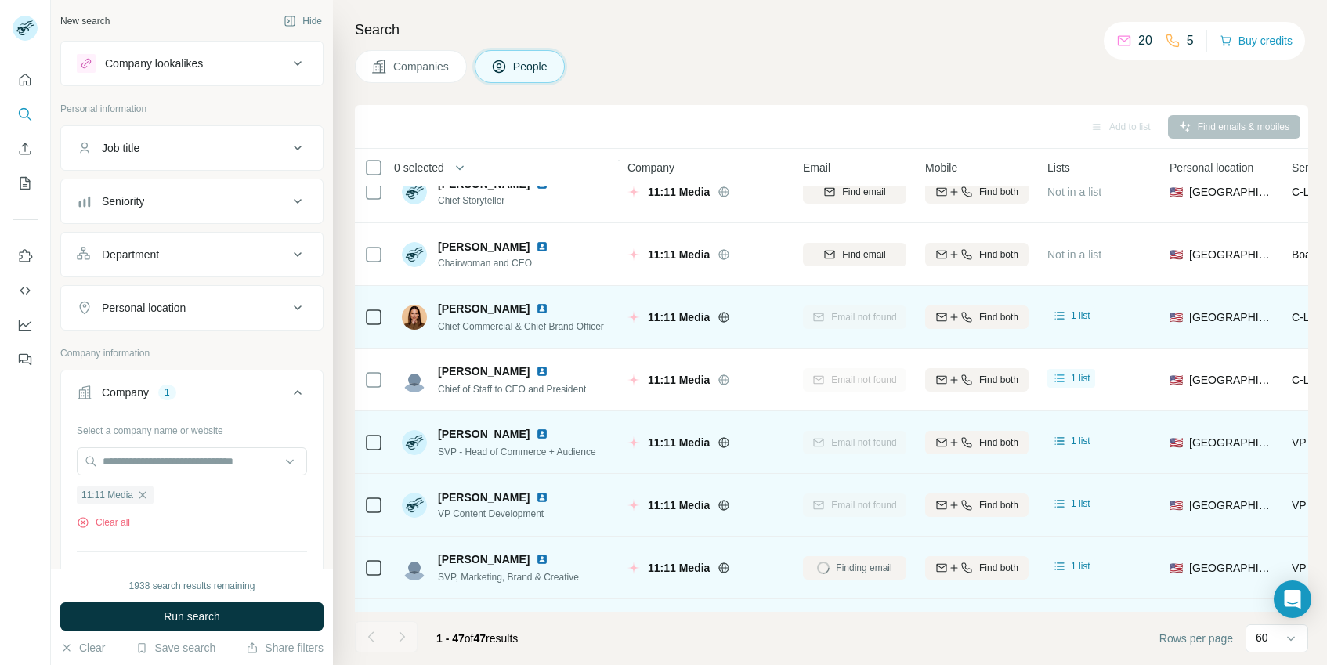
scroll to position [0, 0]
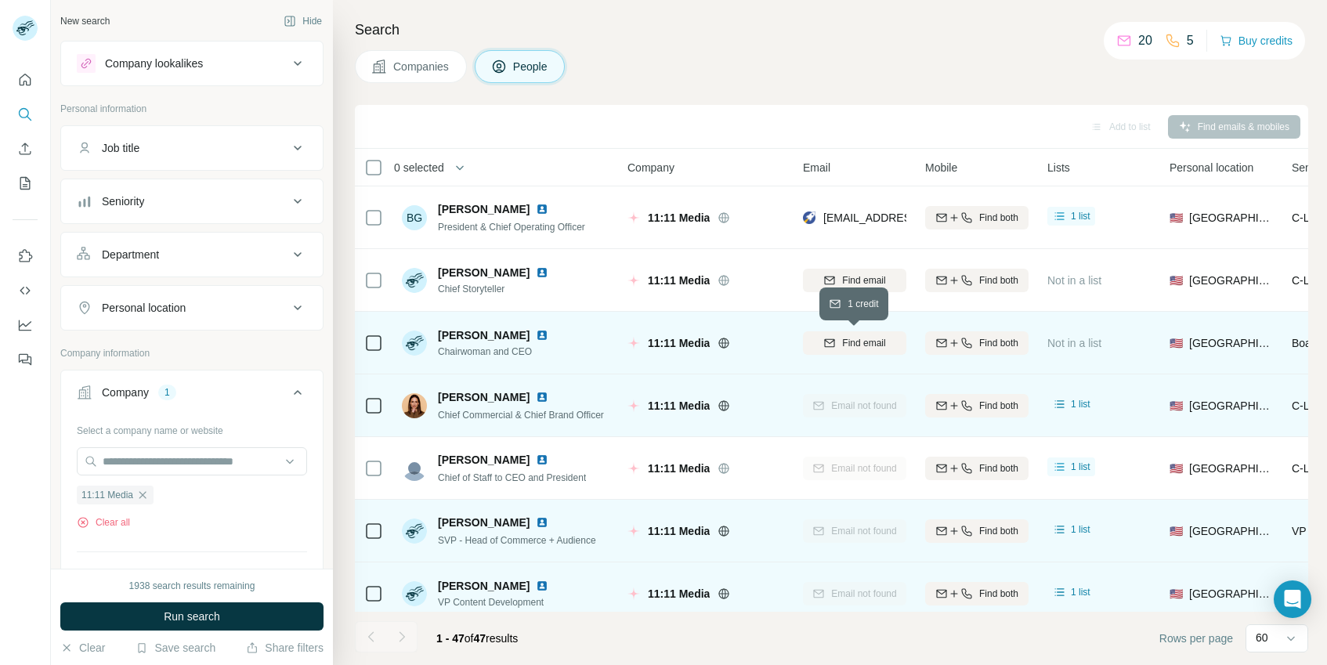
click at [858, 344] on span "Find email" at bounding box center [863, 343] width 43 height 14
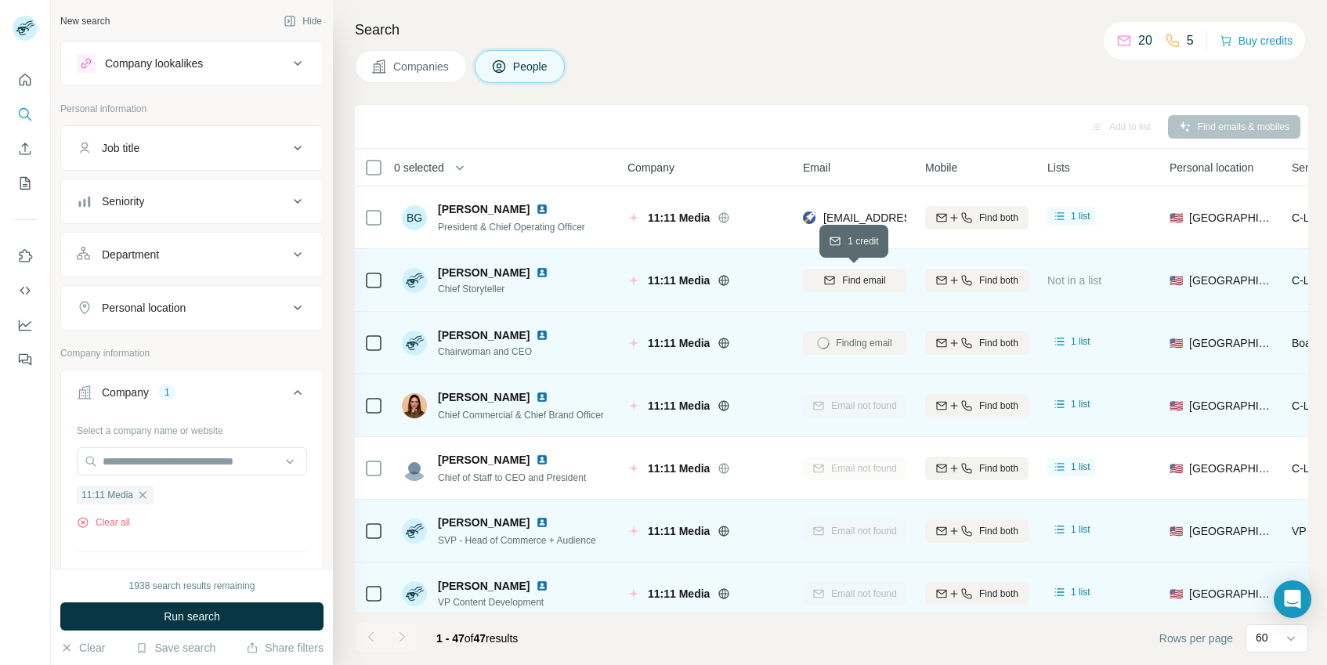
click at [847, 277] on span "Find email" at bounding box center [863, 280] width 43 height 14
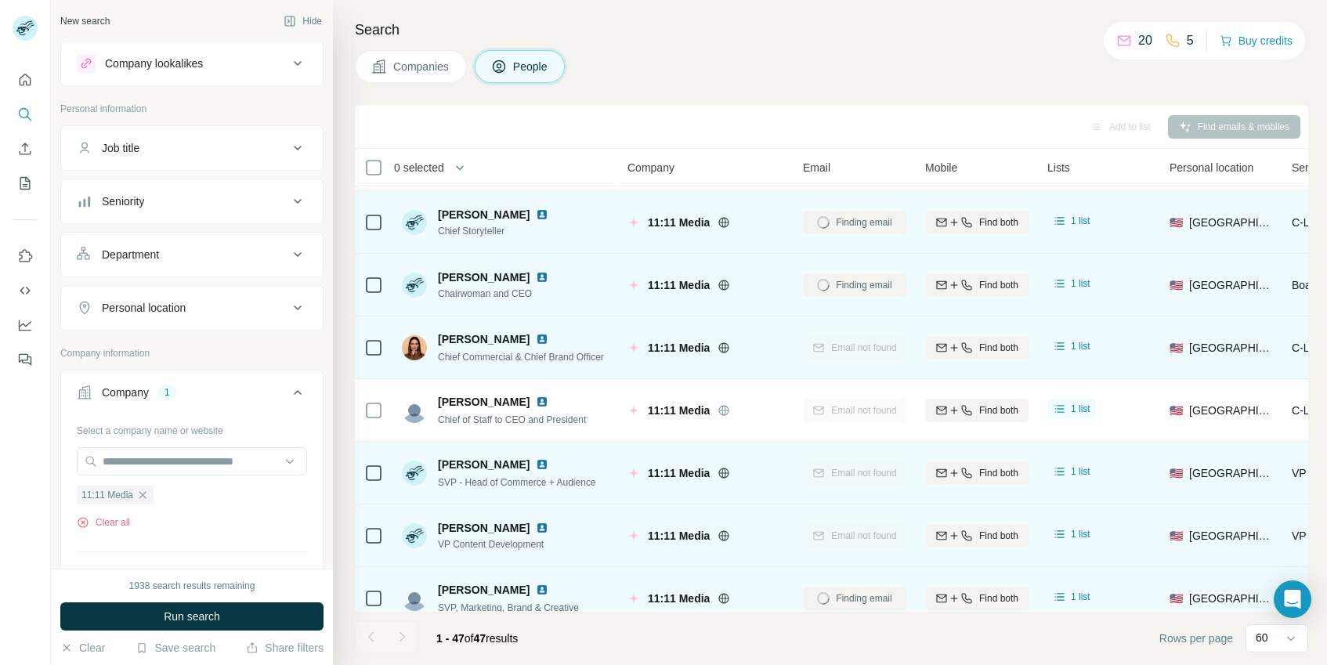
scroll to position [74, 0]
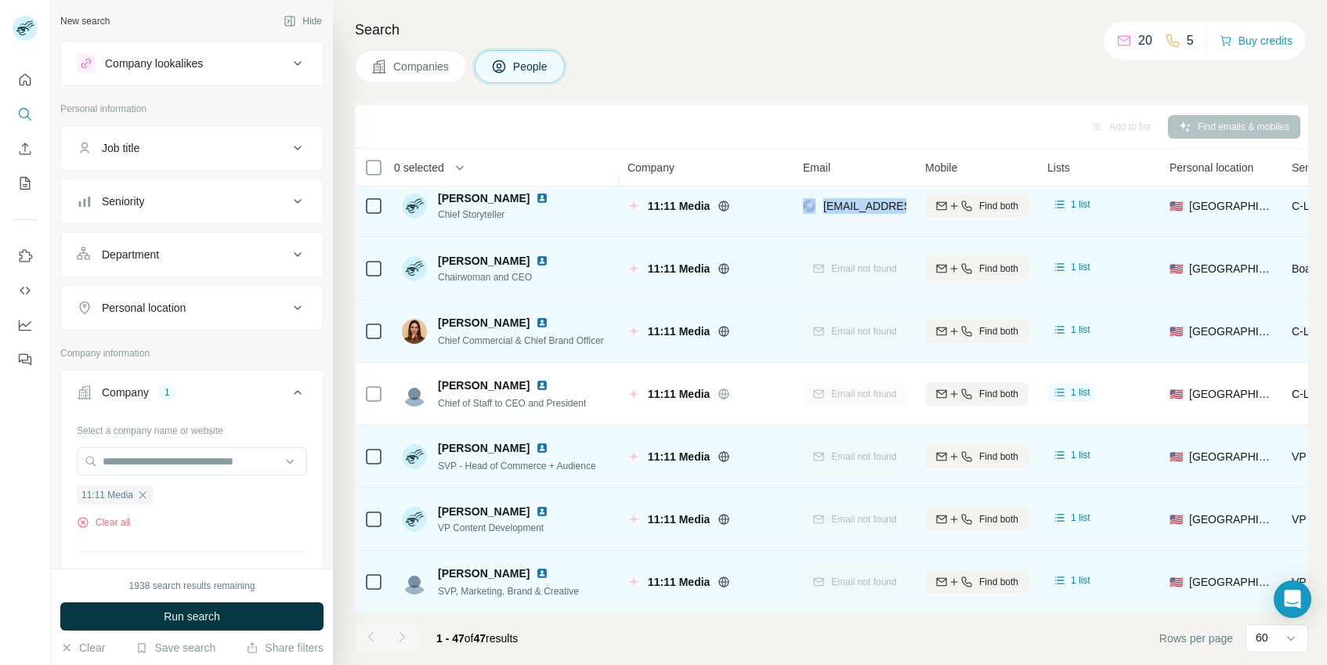
drag, startPoint x: 817, startPoint y: 210, endPoint x: 918, endPoint y: 210, distance: 101.0
click at [0, 0] on tr "Bruce Robertson Chief Storyteller 11:11 Media brobertson@handscom.com Find both…" at bounding box center [0, 0] width 0 height 0
copy tr "brobertson@handscom.com"
click at [541, 199] on img at bounding box center [542, 198] width 13 height 13
